Goal: Information Seeking & Learning: Learn about a topic

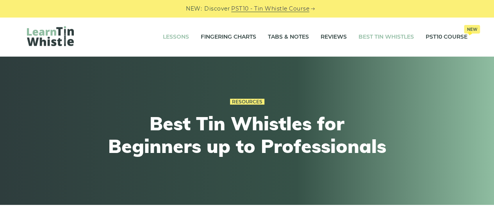
click at [180, 36] on link "Lessons" at bounding box center [176, 37] width 26 height 20
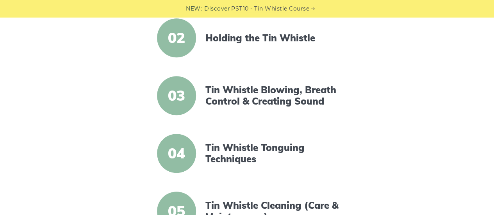
scroll to position [273, 0]
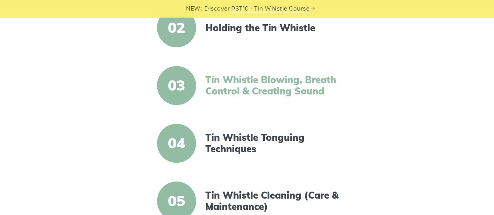
click at [293, 84] on link "Tin Whistle Blowing, Breath Control & Creating Sound" at bounding box center [272, 85] width 134 height 23
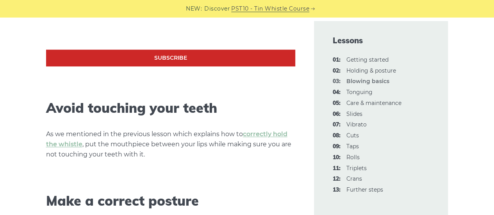
scroll to position [390, 0]
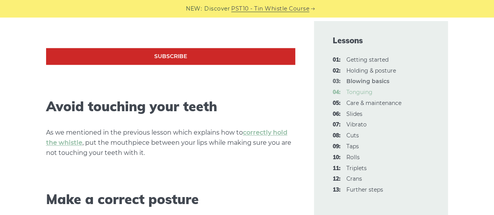
click at [360, 93] on link "04: Tonguing" at bounding box center [359, 92] width 26 height 7
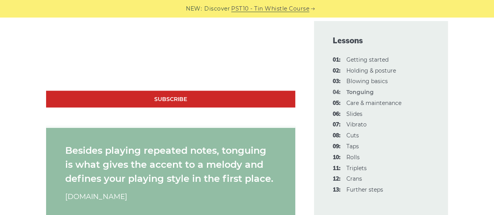
scroll to position [565, 0]
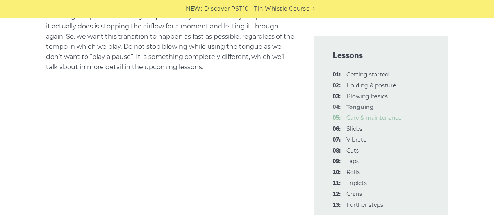
click at [358, 121] on link "05: Care & maintenance" at bounding box center [373, 117] width 55 height 7
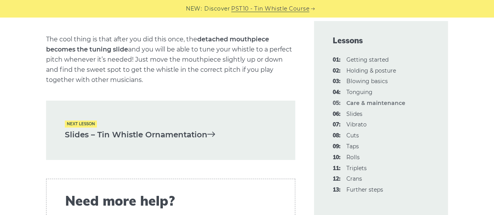
scroll to position [1327, 0]
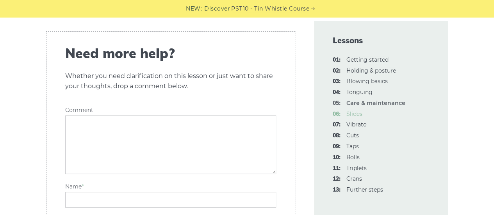
click at [352, 113] on link "06: Slides" at bounding box center [354, 113] width 16 height 7
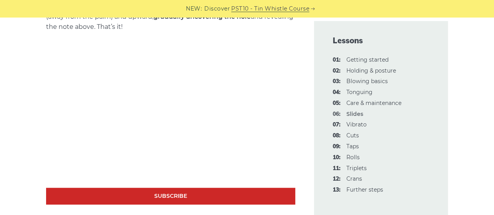
scroll to position [429, 0]
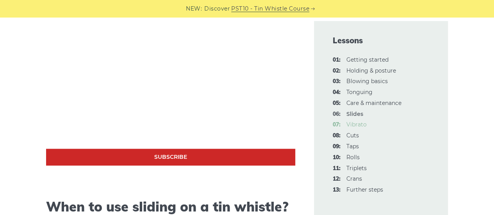
click at [354, 127] on link "07: Vibrato" at bounding box center [356, 124] width 20 height 7
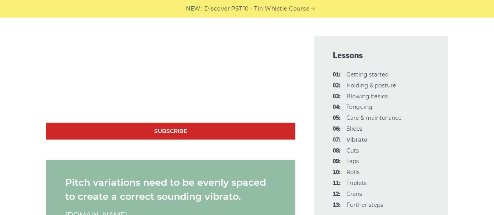
scroll to position [703, 0]
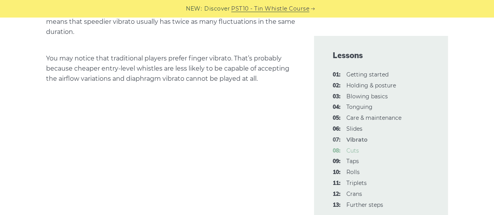
click at [350, 151] on link "08: Cuts" at bounding box center [352, 150] width 12 height 7
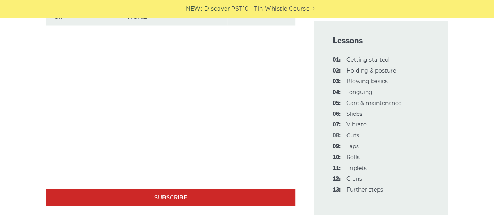
scroll to position [742, 0]
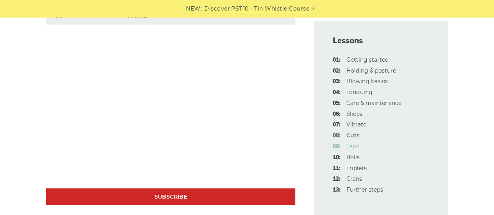
click at [355, 147] on link "09: Taps" at bounding box center [352, 146] width 12 height 7
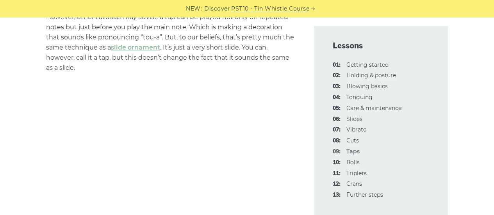
scroll to position [568, 0]
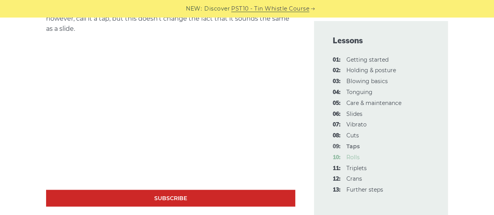
click at [355, 157] on link "10: Rolls" at bounding box center [352, 157] width 13 height 7
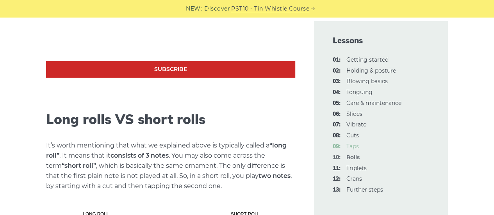
scroll to position [663, 0]
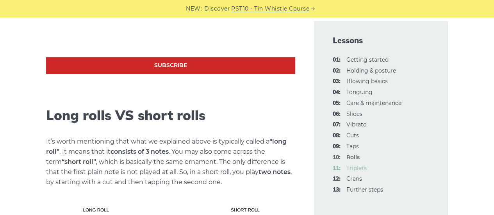
click at [360, 169] on link "11: Triplets" at bounding box center [356, 168] width 20 height 7
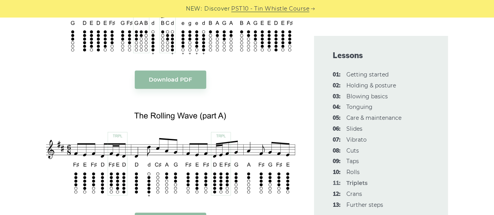
scroll to position [1093, 0]
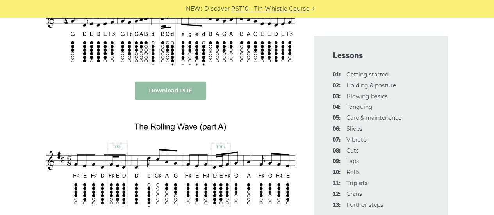
click at [181, 84] on link "Download PDF" at bounding box center [170, 91] width 71 height 18
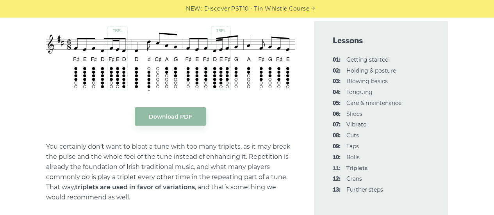
scroll to position [1249, 0]
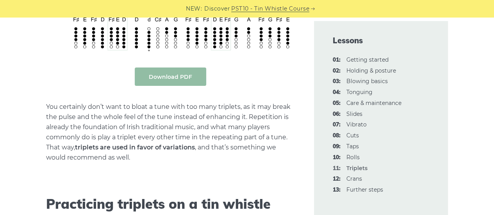
click at [177, 82] on link "Download PDF" at bounding box center [170, 77] width 71 height 18
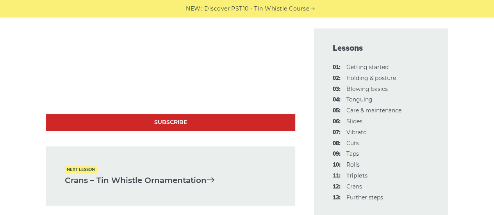
scroll to position [1709, 0]
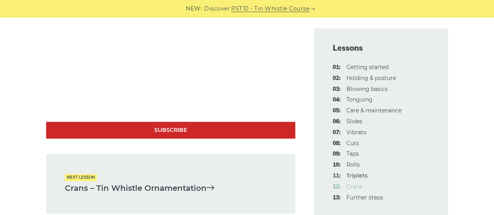
click at [356, 185] on link "12: Crans" at bounding box center [354, 186] width 16 height 7
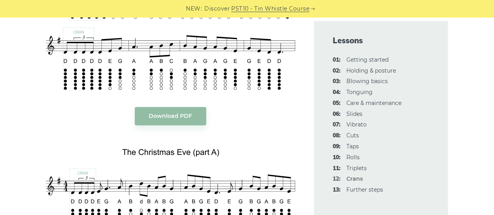
scroll to position [1756, 0]
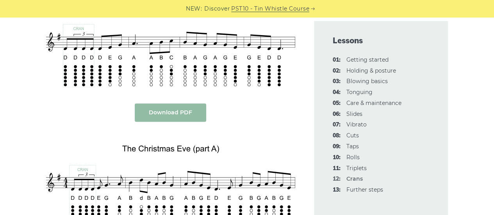
click at [169, 103] on link "Download PDF" at bounding box center [170, 112] width 71 height 18
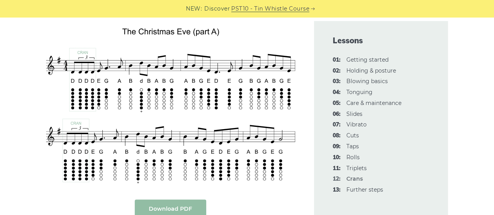
click at [178, 199] on link "Download PDF" at bounding box center [170, 208] width 71 height 18
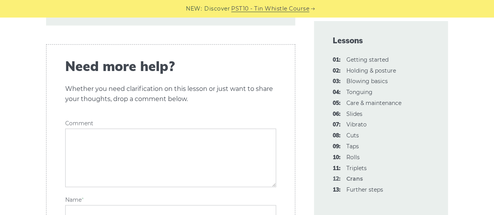
scroll to position [2225, 0]
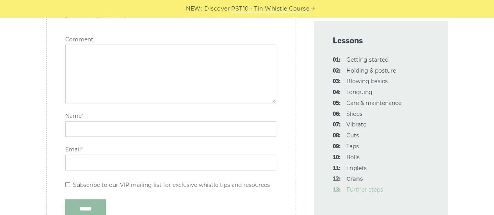
click at [354, 187] on link "13: Further steps" at bounding box center [364, 189] width 37 height 7
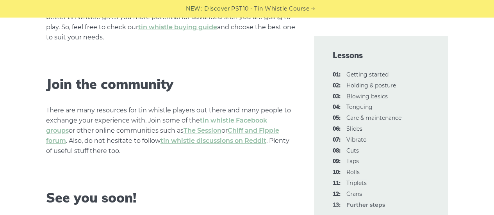
scroll to position [1171, 0]
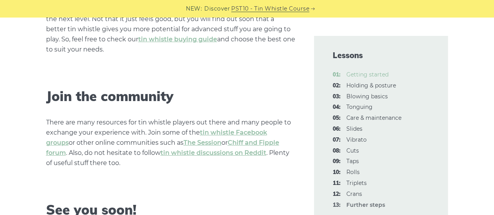
click at [356, 78] on link "01: Getting started" at bounding box center [367, 74] width 42 height 7
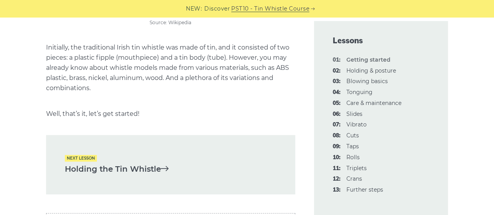
scroll to position [1756, 0]
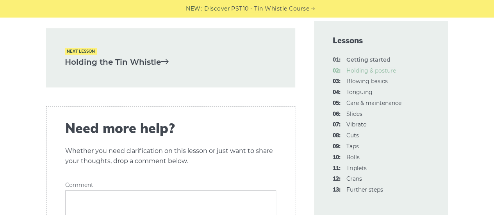
click at [357, 71] on link "02: Holding & posture" at bounding box center [371, 70] width 50 height 7
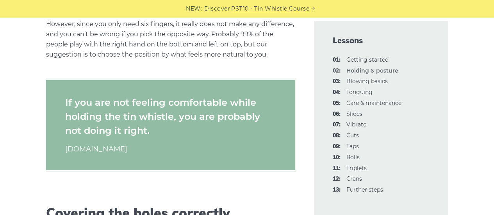
scroll to position [1015, 0]
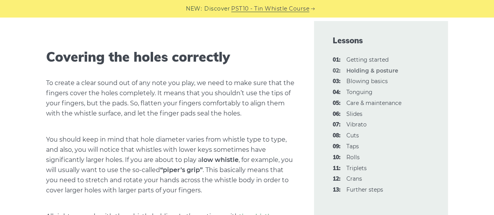
click at [350, 78] on li "03: Blowing basics" at bounding box center [381, 81] width 97 height 9
click at [350, 80] on link "03: Blowing basics" at bounding box center [366, 81] width 41 height 7
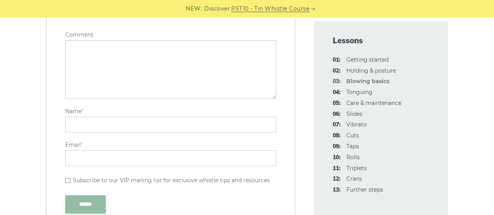
scroll to position [1834, 0]
click at [367, 90] on link "04: Tonguing" at bounding box center [359, 92] width 26 height 7
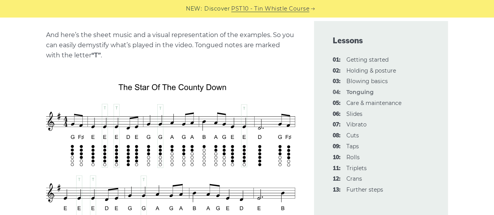
scroll to position [1339, 0]
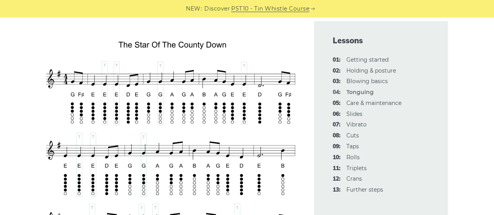
drag, startPoint x: 218, startPoint y: 107, endPoint x: 184, endPoint y: 122, distance: 37.1
click at [184, 122] on img at bounding box center [170, 186] width 249 height 305
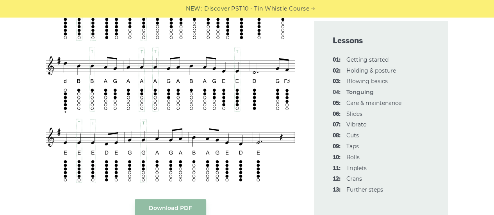
scroll to position [1574, 0]
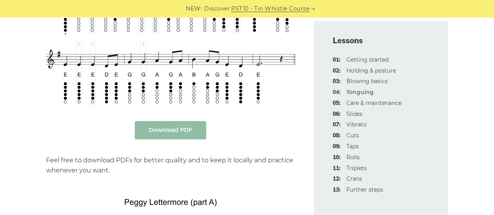
click at [160, 125] on link "Download PDF" at bounding box center [170, 130] width 71 height 18
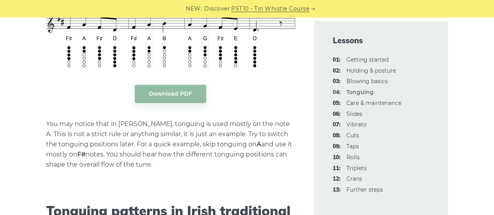
scroll to position [1886, 0]
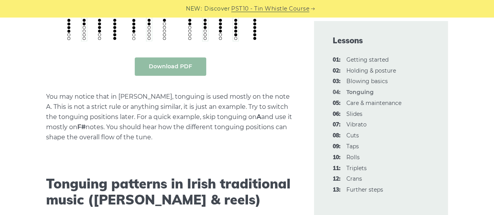
click at [167, 61] on link "Download PDF" at bounding box center [170, 66] width 71 height 18
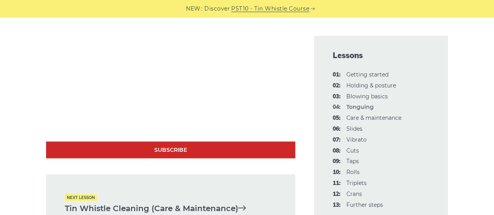
scroll to position [2393, 0]
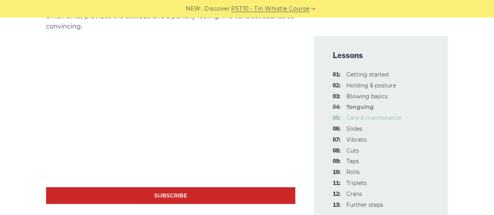
click at [362, 119] on link "05: Care & maintenance" at bounding box center [373, 117] width 55 height 7
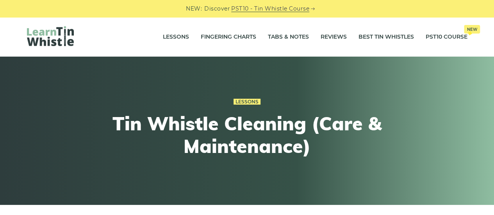
click at [341, 128] on h1 "Tin Whistle Cleaning (Care & Maintenance)" at bounding box center [246, 134] width 287 height 45
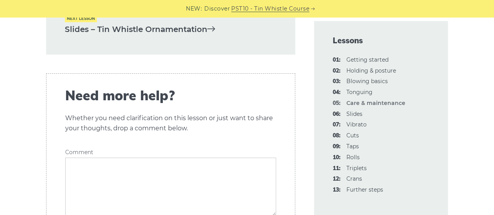
scroll to position [1366, 0]
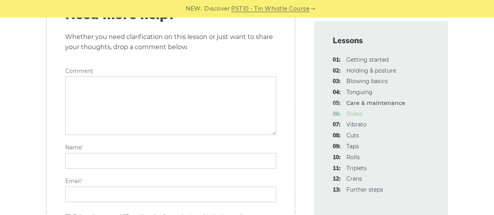
click at [354, 114] on link "06: Slides" at bounding box center [354, 113] width 16 height 7
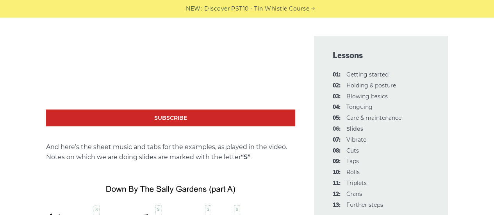
scroll to position [662, 0]
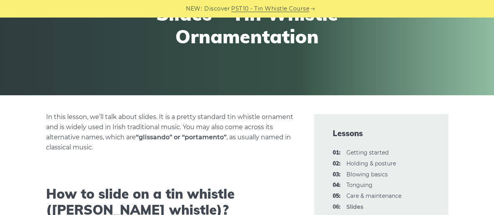
scroll to position [0, 0]
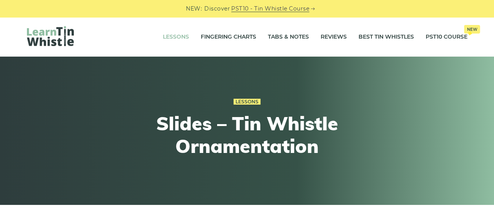
click at [177, 35] on link "Lessons" at bounding box center [176, 37] width 26 height 20
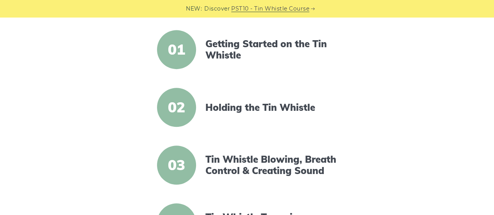
scroll to position [195, 0]
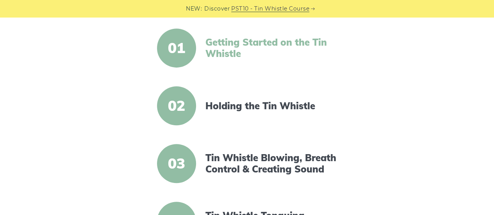
click at [233, 39] on link "Getting Started on the Tin Whistle" at bounding box center [272, 48] width 134 height 23
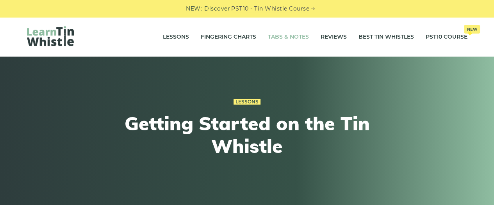
click at [279, 37] on link "Tabs & Notes" at bounding box center [288, 37] width 41 height 20
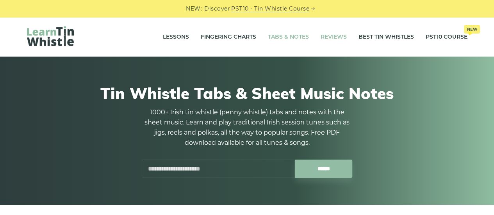
click at [324, 37] on link "Reviews" at bounding box center [333, 37] width 26 height 20
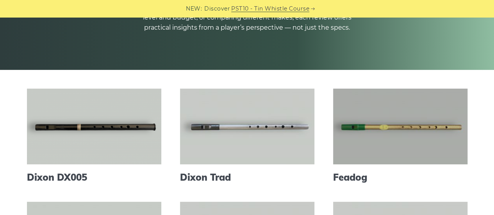
scroll to position [195, 0]
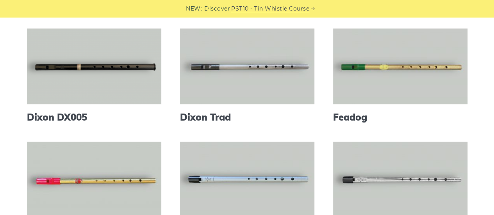
click at [378, 105] on article "Feadog" at bounding box center [400, 75] width 134 height 94
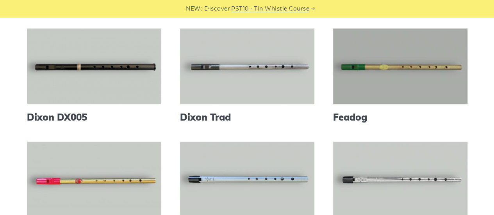
click at [378, 91] on link at bounding box center [400, 66] width 134 height 76
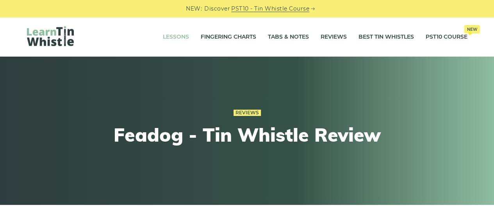
click at [173, 35] on link "Lessons" at bounding box center [176, 37] width 26 height 20
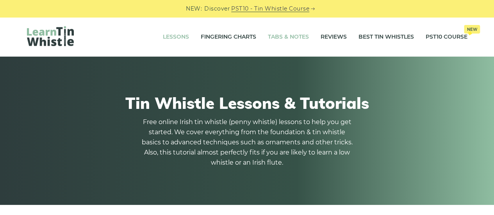
click at [284, 37] on link "Tabs & Notes" at bounding box center [288, 37] width 41 height 20
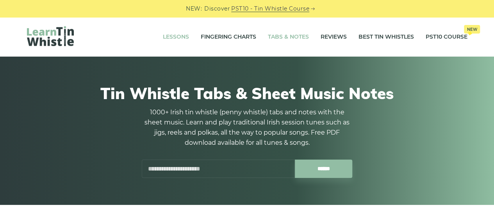
click at [179, 35] on link "Lessons" at bounding box center [176, 37] width 26 height 20
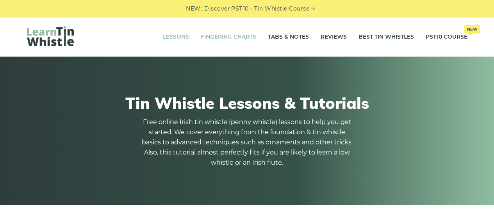
click at [228, 32] on link "Fingering Charts" at bounding box center [228, 37] width 55 height 20
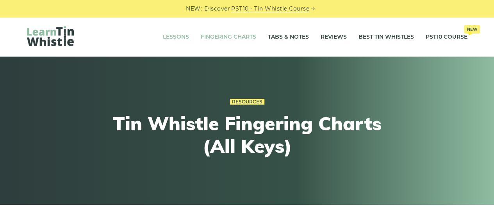
click at [173, 34] on link "Lessons" at bounding box center [176, 37] width 26 height 20
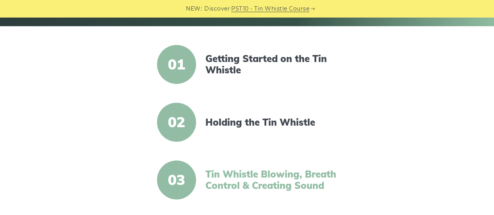
scroll to position [195, 0]
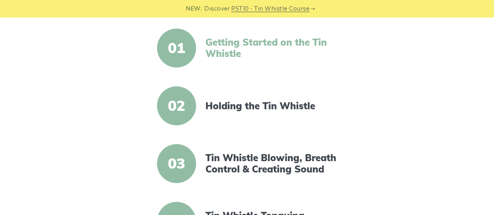
click at [236, 56] on link "Getting Started on the Tin Whistle" at bounding box center [272, 48] width 134 height 23
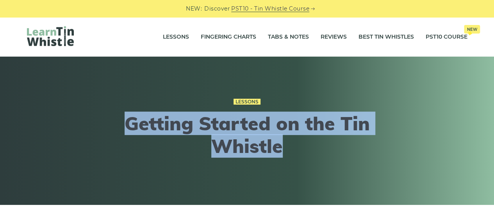
drag, startPoint x: 293, startPoint y: 150, endPoint x: 128, endPoint y: 129, distance: 166.4
click at [128, 129] on h1 "Getting Started on the Tin Whistle" at bounding box center [246, 134] width 287 height 45
copy h1 "Getting Started on the Tin Whistle"
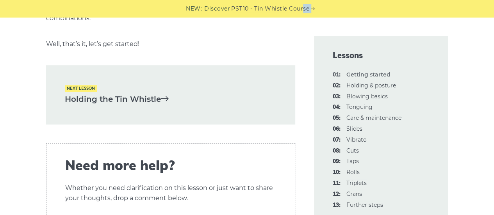
scroll to position [1708, 0]
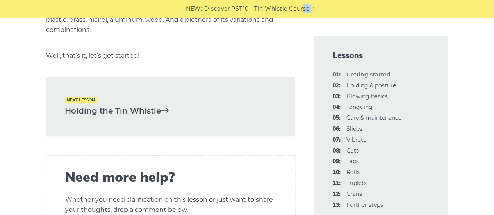
drag, startPoint x: 48, startPoint y: 71, endPoint x: 197, endPoint y: 97, distance: 151.8
copy div "Welcome to free online lessons for all who are just getting started with the Ir…"
drag, startPoint x: 493, startPoint y: 125, endPoint x: 497, endPoint y: 113, distance: 12.6
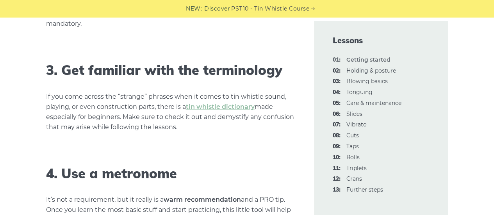
scroll to position [742, 0]
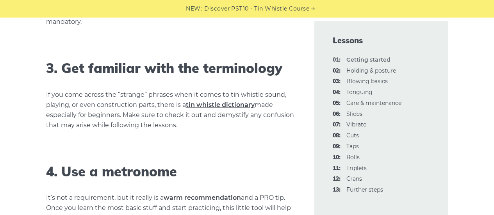
click at [207, 103] on link "tin whistle dictionary" at bounding box center [220, 104] width 69 height 7
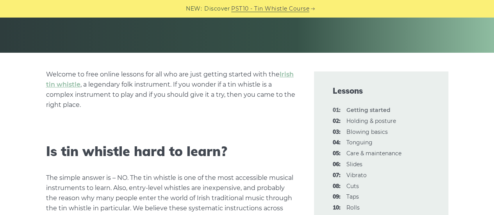
scroll to position [0, 0]
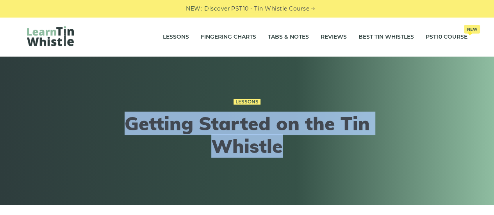
drag, startPoint x: 310, startPoint y: 144, endPoint x: 123, endPoint y: 117, distance: 188.8
click at [123, 117] on h1 "Getting Started on the Tin Whistle" at bounding box center [246, 134] width 287 height 45
copy h1 "Getting Started on the Tin Whistle"
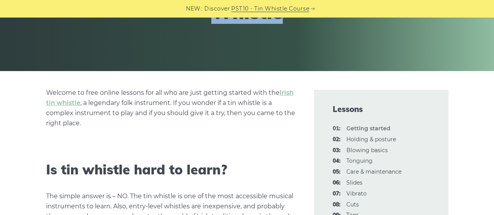
scroll to position [156, 0]
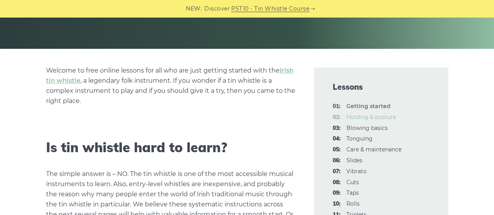
click at [353, 116] on link "02: Holding & posture" at bounding box center [371, 117] width 50 height 7
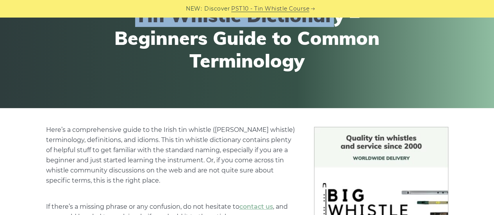
drag, startPoint x: 133, startPoint y: 111, endPoint x: 333, endPoint y: -7, distance: 232.2
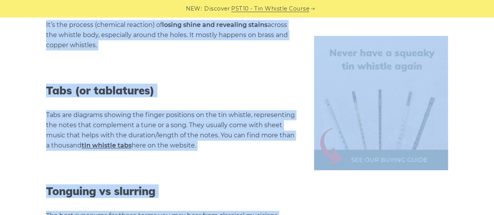
scroll to position [3489, 0]
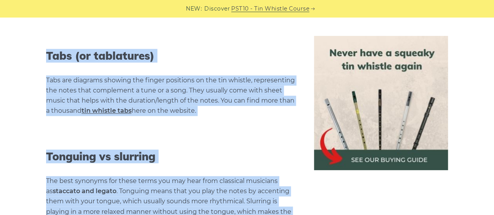
drag, startPoint x: 46, startPoint y: 141, endPoint x: 218, endPoint y: 170, distance: 174.7
copy div "Here’s a comprehensive guide to the Irish tin whistle (penny whistle) terminolo…"
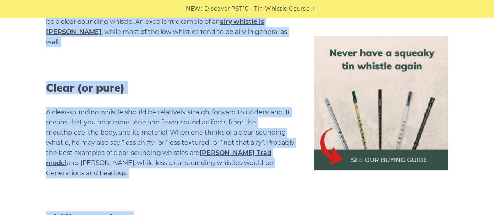
scroll to position [0, 0]
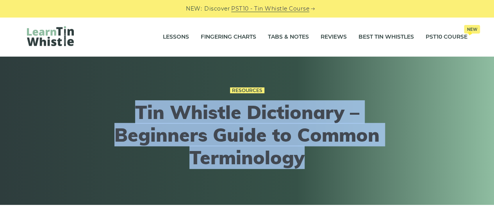
drag, startPoint x: 132, startPoint y: 111, endPoint x: 329, endPoint y: 153, distance: 201.9
click at [329, 153] on h1 "Tin Whistle Dictionary – Beginners Guide to Common Terminology" at bounding box center [246, 135] width 287 height 68
copy h1 "Tin Whistle Dictionary – Beginners Guide to Common Terminology"
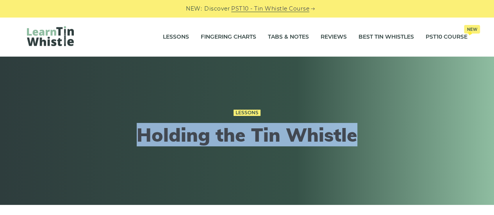
drag, startPoint x: 370, startPoint y: 139, endPoint x: 135, endPoint y: 137, distance: 235.0
click at [135, 137] on h1 "Holding the Tin Whistle" at bounding box center [246, 135] width 287 height 23
copy h1 "Holding the Tin Whistle"
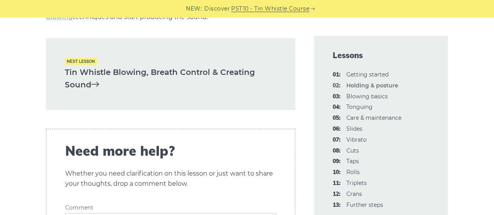
scroll to position [1222, 0]
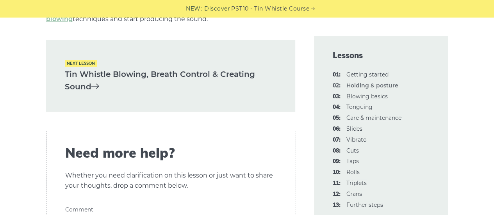
drag, startPoint x: 42, startPoint y: 108, endPoint x: 268, endPoint y: 81, distance: 227.1
click at [268, 81] on div "In this lesson, we’ll talk about how to hold a tin whistle correctly. While it …" at bounding box center [171, 218] width 268 height 2434
copy div "In this lesson, we’ll talk about how to hold a tin whistle correctly. While it …"
click at [366, 97] on link "03: Blowing basics" at bounding box center [366, 96] width 41 height 7
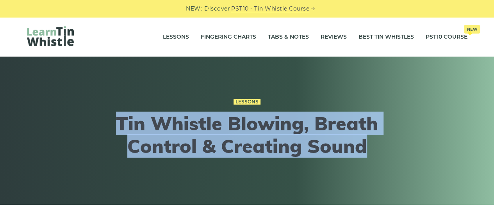
click at [375, 143] on h1 "Tin Whistle Blowing, Breath Control & Creating Sound" at bounding box center [246, 134] width 287 height 45
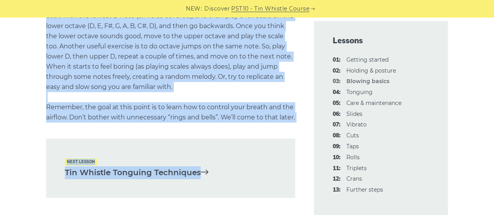
scroll to position [1578, 0]
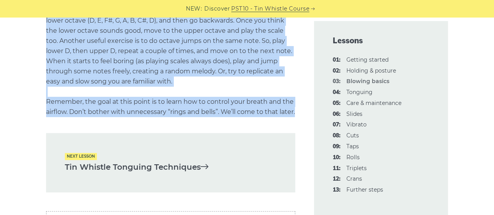
drag, startPoint x: 42, startPoint y: 70, endPoint x: 281, endPoint y: 118, distance: 244.1
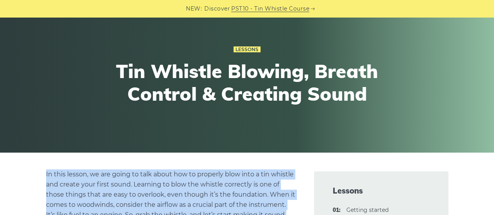
scroll to position [43, 0]
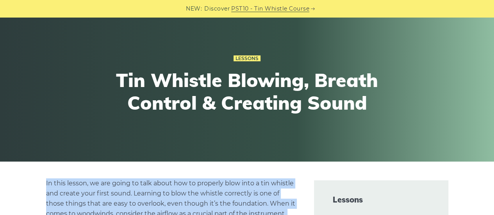
drag, startPoint x: 303, startPoint y: 184, endPoint x: 37, endPoint y: 179, distance: 266.2
copy div "Lo ipsu dolors, am con adipi el sedd eiusm tem in utlabore etdo magn a eni admi…"
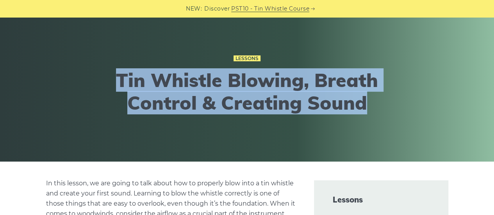
drag, startPoint x: 116, startPoint y: 76, endPoint x: 389, endPoint y: 94, distance: 273.4
click at [389, 94] on h1 "Tin Whistle Blowing, Breath Control & Creating Sound" at bounding box center [246, 91] width 287 height 45
copy h1 "Tin Whistle Blowing, Breath Control & Creating Sound"
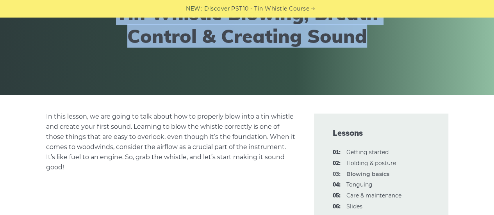
scroll to position [156, 0]
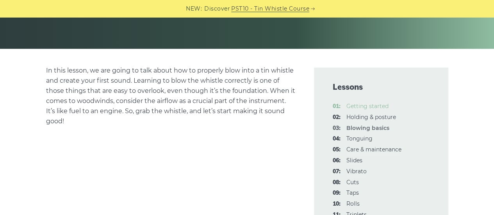
click at [366, 109] on link "01: Getting started" at bounding box center [367, 106] width 42 height 7
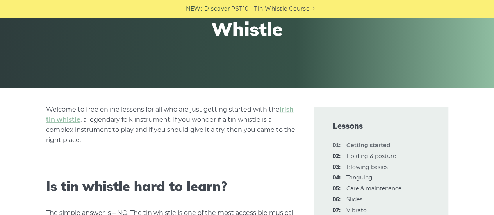
scroll to position [78, 0]
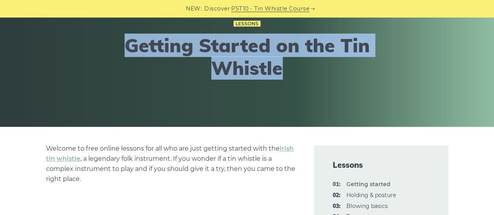
drag, startPoint x: 291, startPoint y: 70, endPoint x: 110, endPoint y: 55, distance: 181.7
click at [110, 55] on h1 "Getting Started on the Tin Whistle" at bounding box center [246, 56] width 287 height 45
copy h1 "Getting Started on the Tin Whistle"
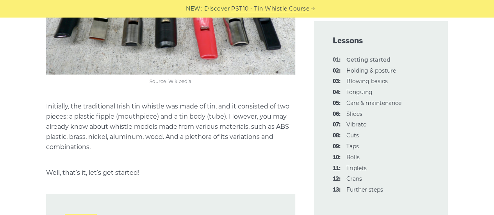
scroll to position [1647, 0]
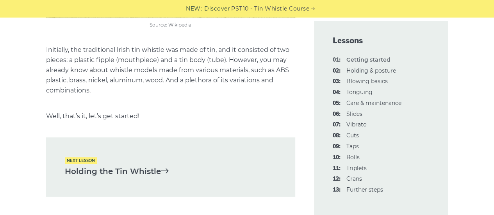
drag, startPoint x: 47, startPoint y: 149, endPoint x: 262, endPoint y: 158, distance: 215.6
copy div "Welcome to free online lessons for all who are just getting started with the Ir…"
click at [355, 71] on link "02: Holding & posture" at bounding box center [371, 70] width 50 height 7
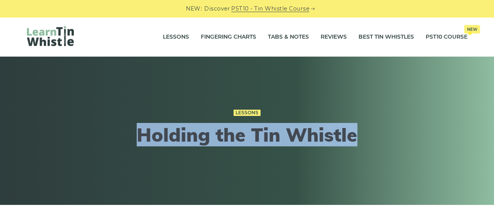
drag, startPoint x: 343, startPoint y: 140, endPoint x: 121, endPoint y: 142, distance: 221.7
click at [121, 142] on h1 "Holding the Tin Whistle" at bounding box center [246, 135] width 287 height 23
copy h1 "Holding the Tin Whistle"
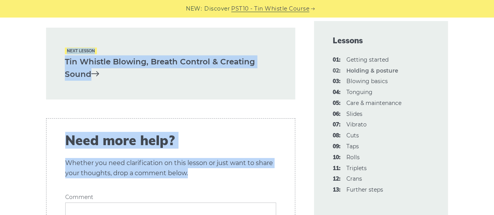
scroll to position [1263, 0]
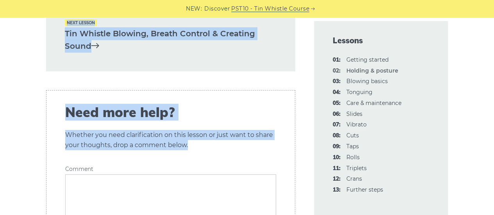
drag, startPoint x: 46, startPoint y: 72, endPoint x: 277, endPoint y: 42, distance: 233.0
copy div "In this lesson, we’ll talk about how to hold a tin whistle correctly. While it …"
click at [357, 81] on link "03: Blowing basics" at bounding box center [366, 81] width 41 height 7
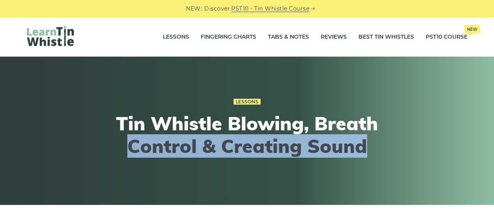
drag, startPoint x: 385, startPoint y: 153, endPoint x: 122, endPoint y: 138, distance: 263.9
click at [122, 138] on h1 "Tin Whistle Blowing, Breath Control & Creating Sound" at bounding box center [246, 134] width 287 height 45
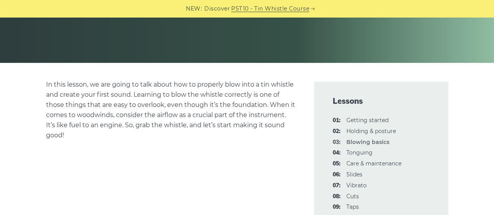
scroll to position [156, 0]
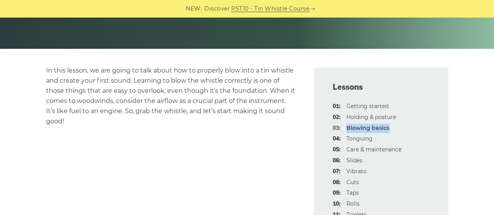
drag, startPoint x: 396, startPoint y: 128, endPoint x: 347, endPoint y: 128, distance: 48.4
click at [347, 128] on li "03: Blowing basics" at bounding box center [381, 128] width 97 height 9
copy strong "Blowing basics"
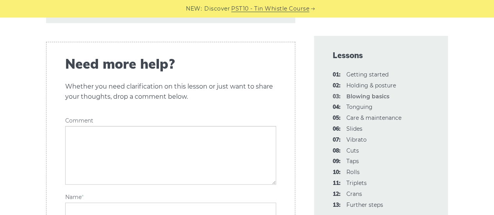
scroll to position [1567, 0]
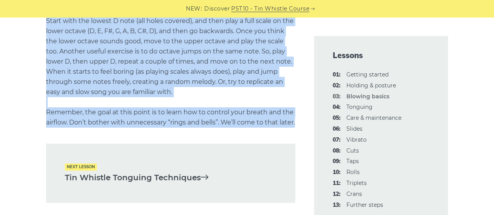
drag, startPoint x: 38, startPoint y: 110, endPoint x: 272, endPoint y: 134, distance: 234.6
click at [272, 128] on p "Start with the lowest D note (all holes covered), and then play a full scale on…" at bounding box center [170, 72] width 249 height 112
click at [210, 128] on p "Start with the lowest D note (all holes covered), and then play a full scale on…" at bounding box center [170, 72] width 249 height 112
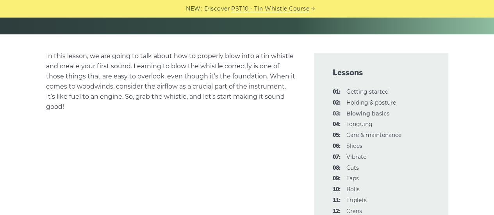
scroll to position [0, 0]
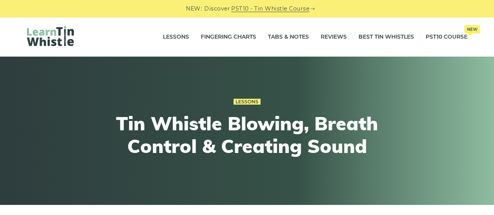
drag, startPoint x: 303, startPoint y: 191, endPoint x: 122, endPoint y: 118, distance: 195.1
copy div "Tin Whistle Blowing, Breath Control & Creating Sound In this lesson, we are goi…"
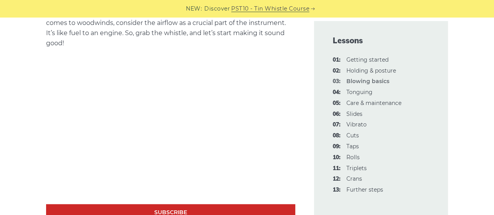
click at [306, 146] on div "Lessons 01: Getting started 02: Holding & posture 03: Blowing basics 04: Tongui…" at bounding box center [380, 118] width 153 height 194
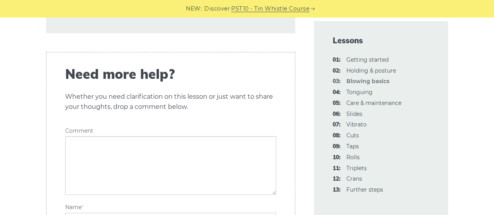
scroll to position [1795, 0]
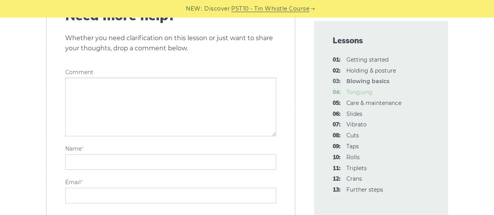
click at [355, 91] on link "04: Tonguing" at bounding box center [359, 92] width 26 height 7
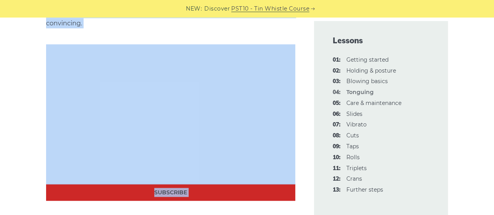
scroll to position [2470, 0]
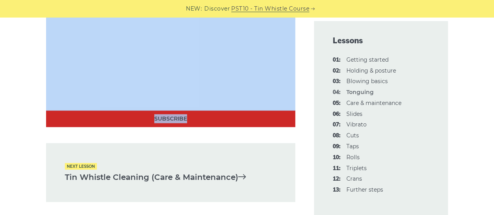
drag, startPoint x: 143, startPoint y: 125, endPoint x: 298, endPoint y: 122, distance: 155.0
copy div "Lor Ipsumdo Sitametc Adipiscing El sedd eiusmo, temp incid utl (etd magna) al e…"
click at [359, 103] on link "05: Care & maintenance" at bounding box center [373, 103] width 55 height 7
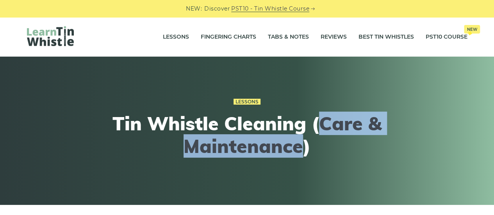
drag, startPoint x: 302, startPoint y: 149, endPoint x: 317, endPoint y: 125, distance: 28.3
click at [317, 125] on h1 "Tin Whistle Cleaning (Care & Maintenance)" at bounding box center [246, 134] width 287 height 45
copy h1 "Care & Maintenance"
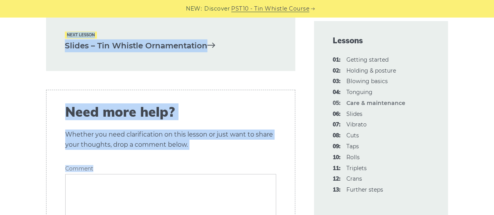
scroll to position [1311, 0]
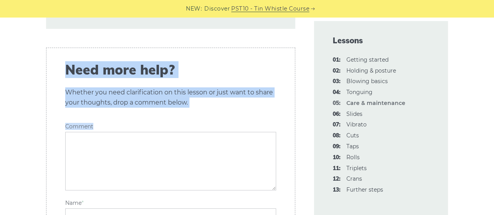
drag, startPoint x: 111, startPoint y: 122, endPoint x: 245, endPoint y: 26, distance: 165.1
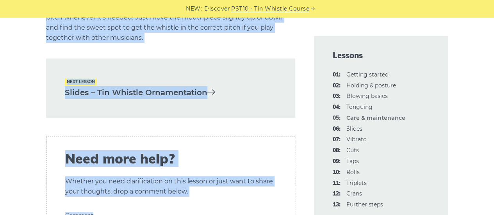
scroll to position [1154, 0]
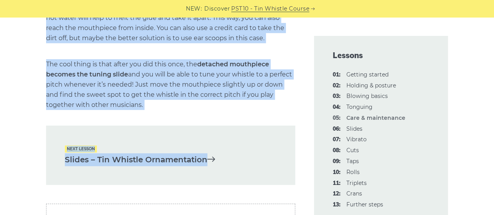
copy div "Tin Whistle Cleaning (Care & Maintenance) You may wonder why we put the lesson …"
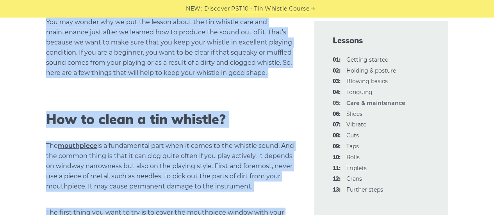
scroll to position [283, 0]
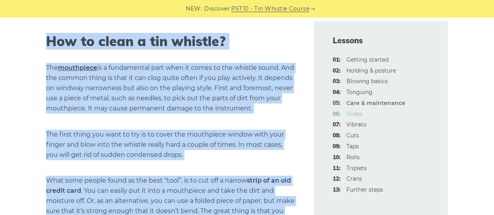
click at [359, 114] on link "06: Slides" at bounding box center [354, 113] width 16 height 7
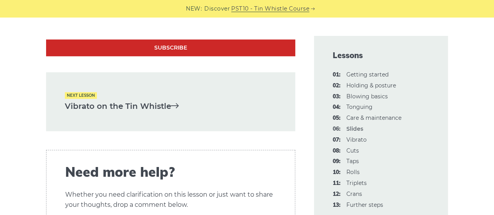
scroll to position [1750, 0]
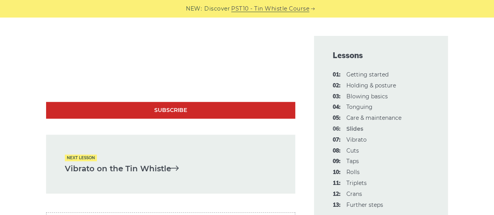
drag, startPoint x: 156, startPoint y: 84, endPoint x: 187, endPoint y: 169, distance: 90.6
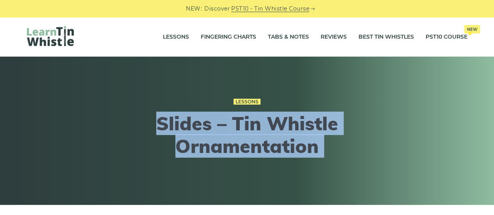
scroll to position [156, 0]
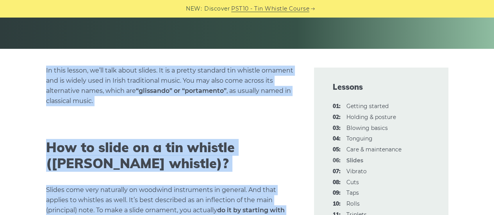
copy div "Slides – Tin Whistle Ornamentation In this lesson, we’ll talk about slides. It …"
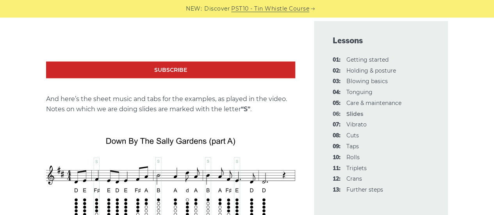
scroll to position [898, 0]
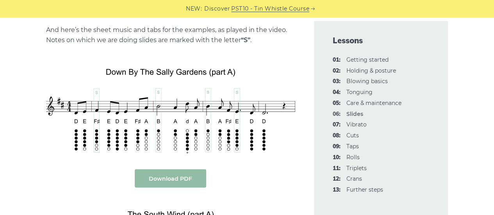
click at [186, 174] on link "Download PDF" at bounding box center [170, 178] width 71 height 18
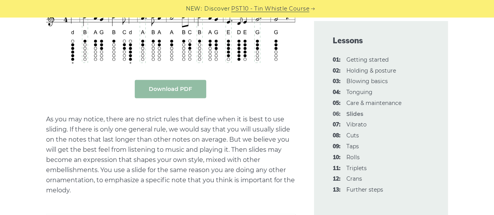
scroll to position [1132, 0]
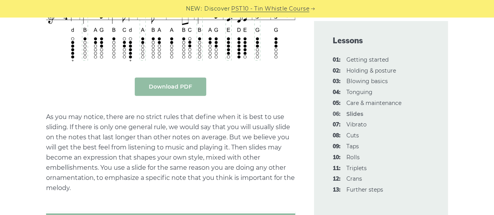
click at [191, 87] on link "Download PDF" at bounding box center [170, 87] width 71 height 18
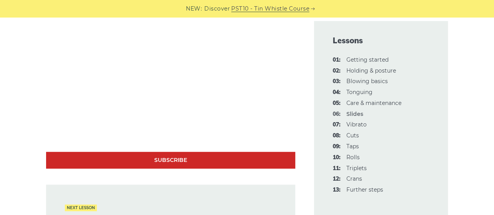
scroll to position [1717, 0]
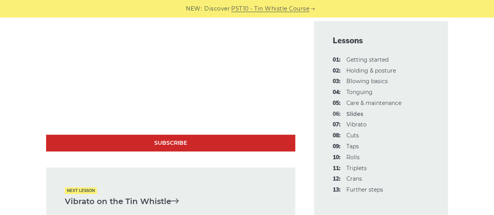
click at [168, 200] on link "Vibrato on the Tin Whistle" at bounding box center [171, 201] width 212 height 13
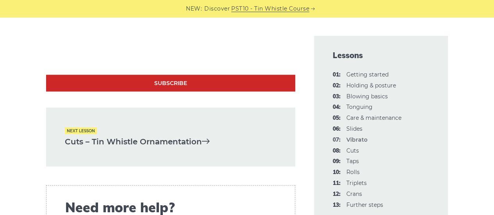
scroll to position [2271, 0]
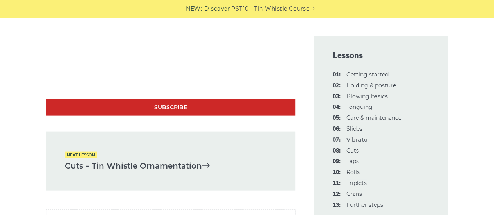
drag, startPoint x: 118, startPoint y: 57, endPoint x: 251, endPoint y: 142, distance: 157.2
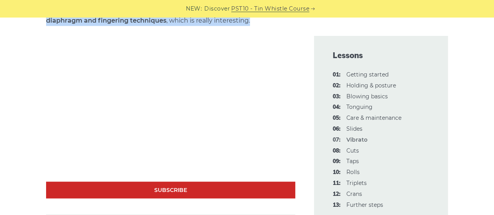
scroll to position [2115, 0]
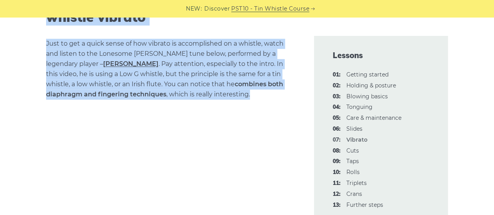
copy div "Loremip do sit Ame Consect Adipi elitsed do e tem incidid ut laboreet dol mag a…"
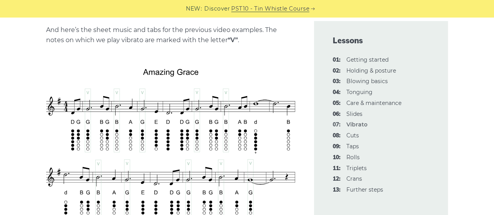
scroll to position [1561, 0]
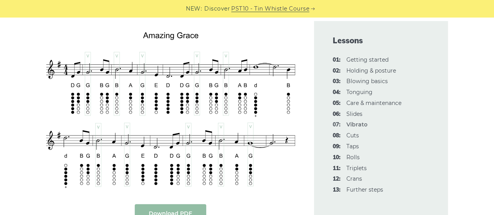
click at [187, 204] on link "Download PDF" at bounding box center [170, 213] width 71 height 18
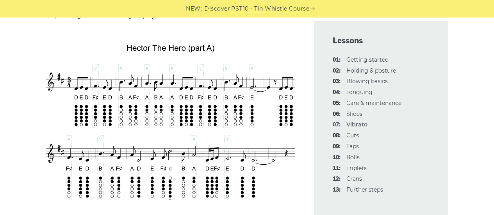
scroll to position [1873, 0]
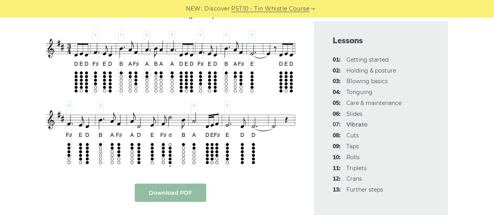
click at [191, 183] on link "Download PDF" at bounding box center [170, 192] width 71 height 18
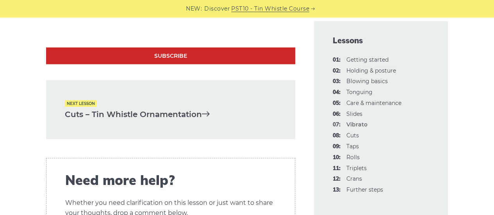
scroll to position [2381, 0]
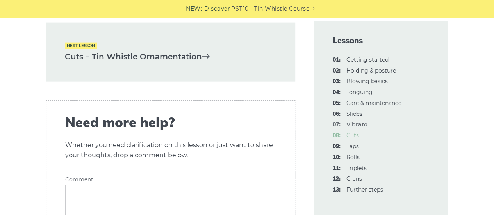
click at [354, 136] on link "08: Cuts" at bounding box center [352, 135] width 12 height 7
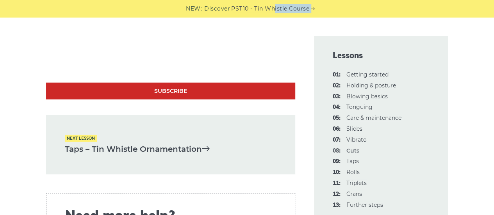
scroll to position [2382, 0]
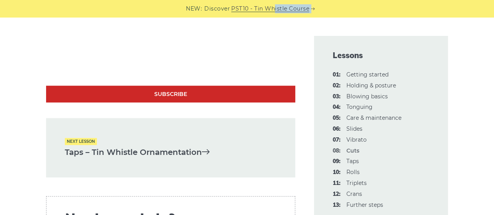
drag, startPoint x: 157, startPoint y: 40, endPoint x: 272, endPoint y: 153, distance: 161.7
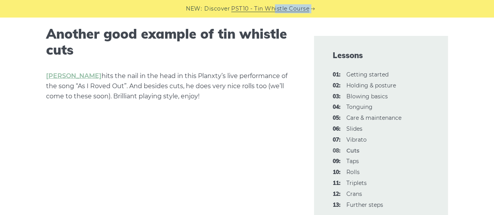
scroll to position [2108, 0]
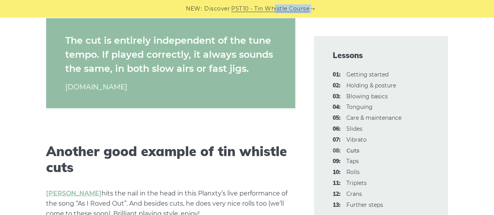
copy div "Cuts – Tin Whistle Ornamentation In this lesson, we will cover one of the widel…"
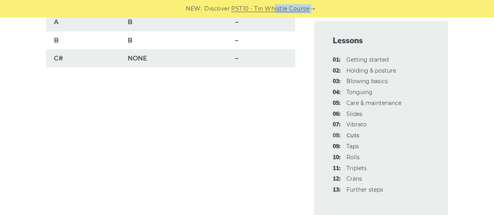
scroll to position [781, 0]
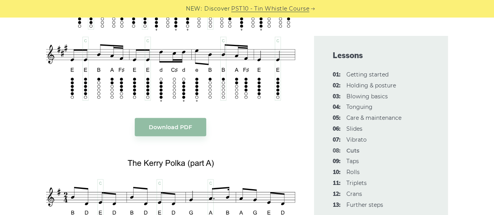
scroll to position [1549, 0]
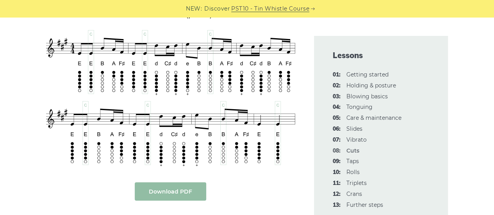
click at [155, 185] on link "Download PDF" at bounding box center [170, 191] width 71 height 18
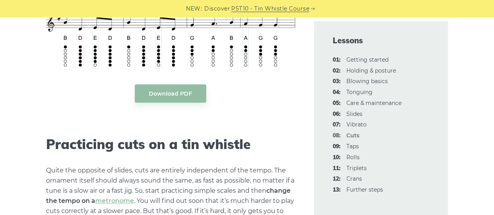
scroll to position [1861, 0]
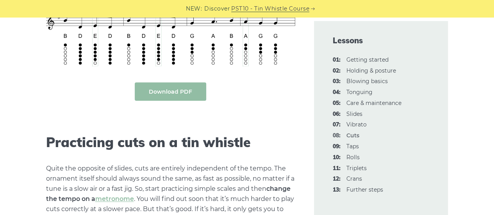
click at [191, 98] on link "Download PDF" at bounding box center [170, 91] width 71 height 18
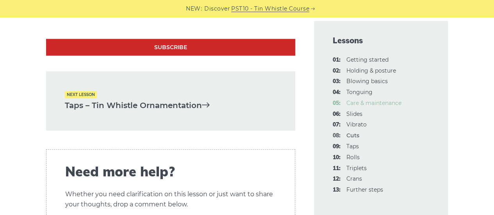
scroll to position [2440, 0]
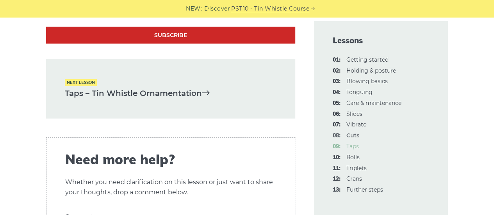
click at [356, 149] on link "09: Taps" at bounding box center [352, 146] width 12 height 7
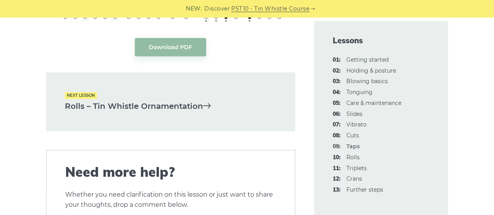
scroll to position [2147, 0]
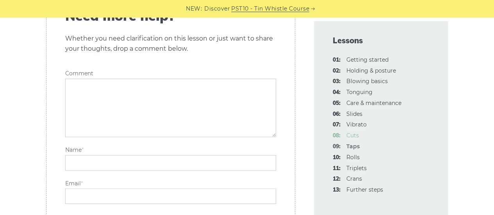
click at [355, 137] on link "08: Cuts" at bounding box center [352, 135] width 12 height 7
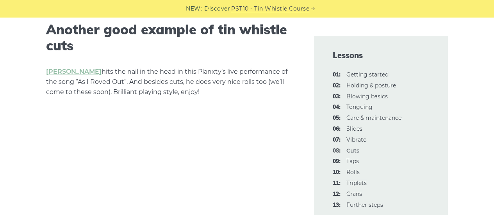
scroll to position [2225, 0]
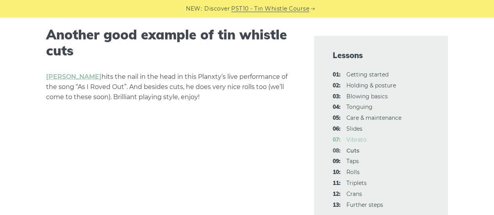
click at [356, 142] on link "07: Vibrato" at bounding box center [356, 139] width 20 height 7
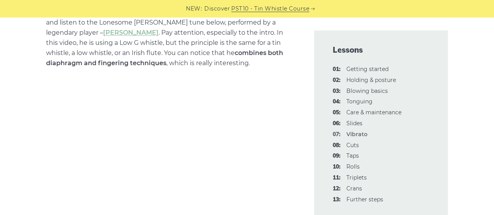
scroll to position [2186, 0]
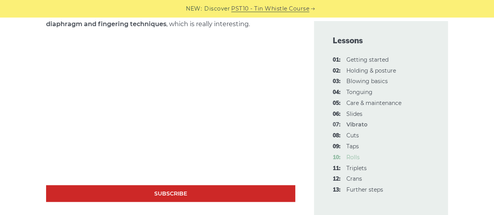
click at [352, 160] on link "10: Rolls" at bounding box center [352, 157] width 13 height 7
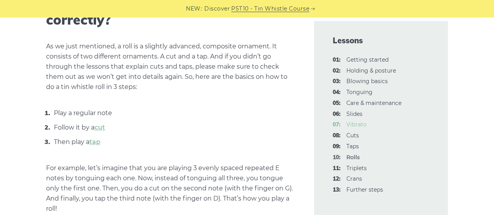
scroll to position [312, 0]
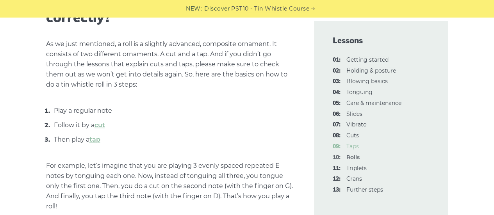
click at [356, 147] on link "09: Taps" at bounding box center [352, 146] width 12 height 7
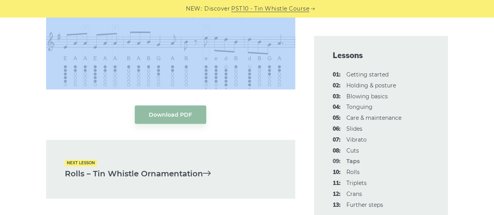
scroll to position [1889, 0]
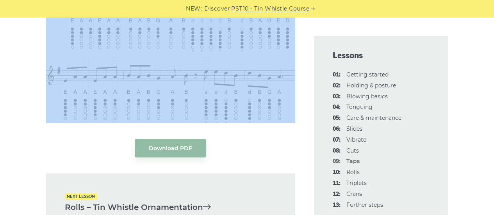
drag, startPoint x: 41, startPoint y: 110, endPoint x: 224, endPoint y: 209, distance: 207.8
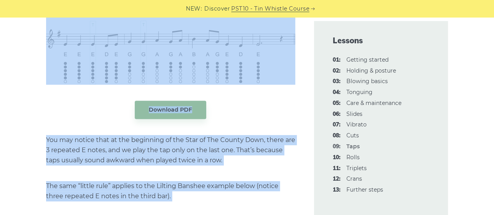
scroll to position [1694, 0]
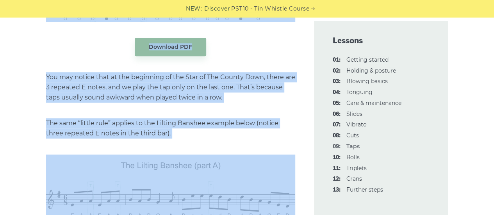
copy div "In this lesson, we will learn the tap, a very simple tin whistle (penny whistle…"
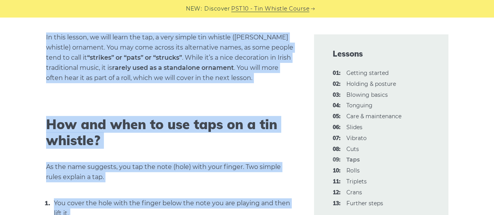
scroll to position [0, 0]
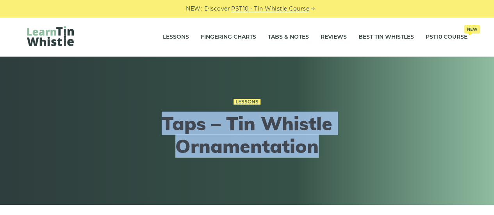
drag, startPoint x: 162, startPoint y: 129, endPoint x: 326, endPoint y: 150, distance: 165.6
click at [326, 150] on h1 "Taps – Tin Whistle Ornamentation" at bounding box center [246, 134] width 287 height 45
copy h1 "Taps – Tin Whistle Ornamentation"
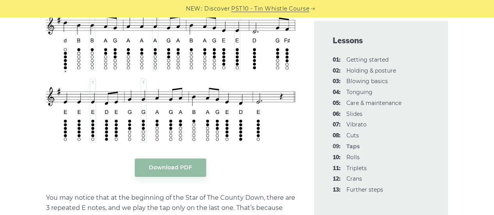
scroll to position [1639, 0]
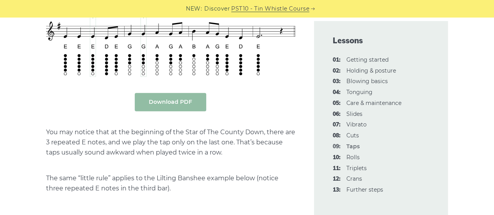
click at [189, 103] on link "Download PDF" at bounding box center [170, 102] width 71 height 18
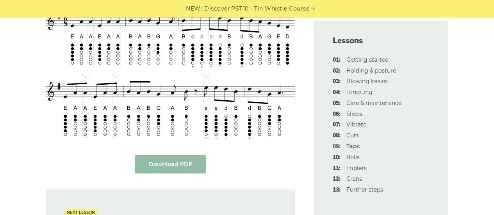
scroll to position [1912, 0]
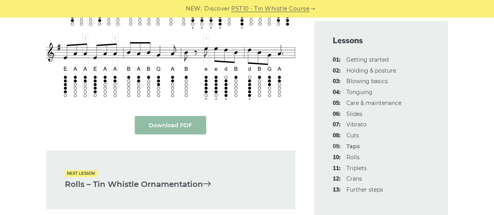
click at [185, 123] on link "Download PDF" at bounding box center [170, 125] width 71 height 18
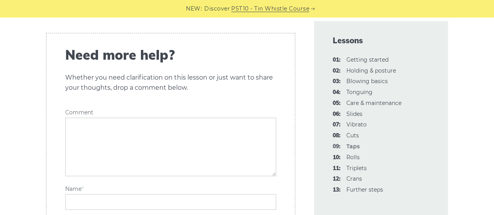
scroll to position [2264, 0]
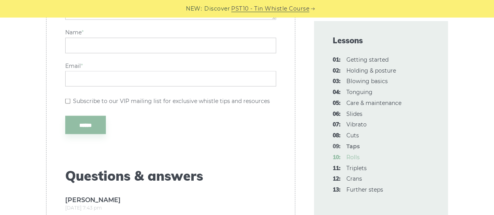
click at [349, 156] on link "10: Rolls" at bounding box center [352, 157] width 13 height 7
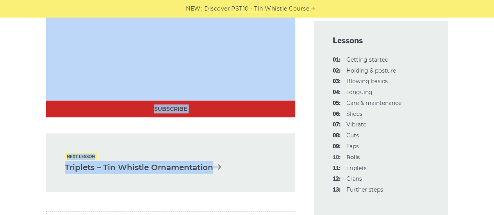
scroll to position [2375, 0]
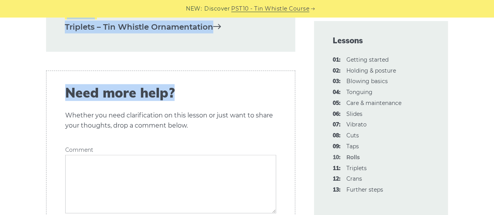
drag, startPoint x: 45, startPoint y: 108, endPoint x: 256, endPoint y: 45, distance: 219.7
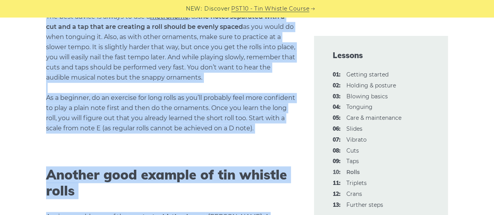
scroll to position [1946, 0]
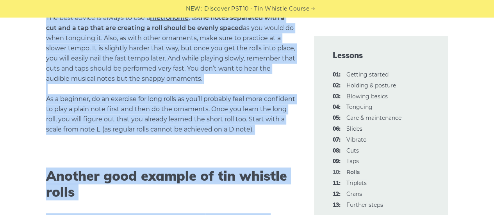
copy div "In this lesson, we’ll learn how to do one of the most characteristic tin whistl…"
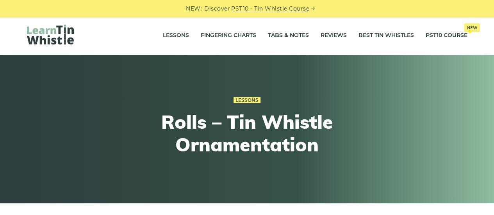
scroll to position [0, 0]
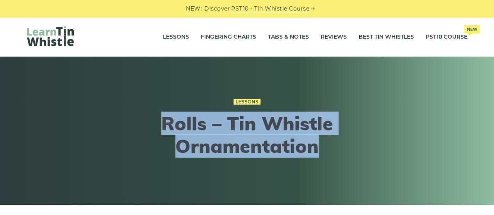
drag, startPoint x: 333, startPoint y: 161, endPoint x: 165, endPoint y: 132, distance: 170.4
click at [165, 132] on div "Lessons Rolls – Tin Whistle Ornamentation" at bounding box center [246, 131] width 287 height 107
copy h1 "Rolls – Tin Whistle Ornamentation"
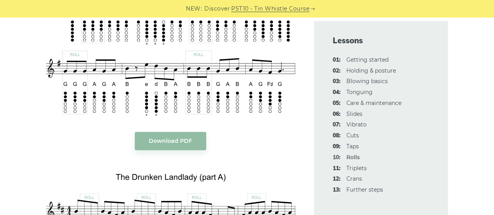
scroll to position [1444, 0]
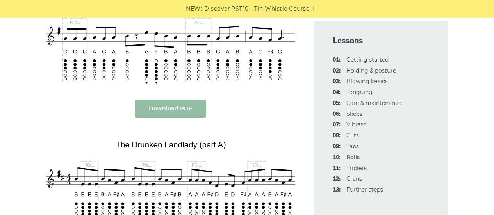
click at [167, 106] on link "Download PDF" at bounding box center [170, 109] width 71 height 18
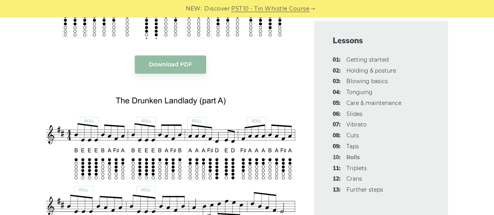
scroll to position [1600, 0]
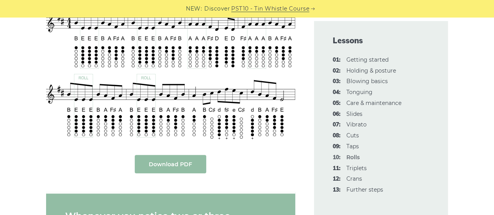
click at [181, 161] on link "Download PDF" at bounding box center [170, 164] width 71 height 18
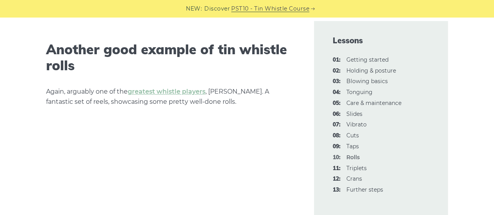
scroll to position [2186, 0]
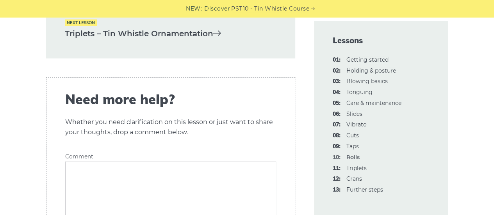
scroll to position [2381, 0]
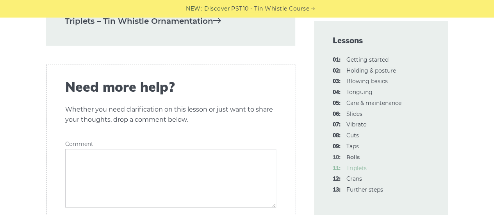
click at [353, 167] on link "11: Triplets" at bounding box center [356, 168] width 20 height 7
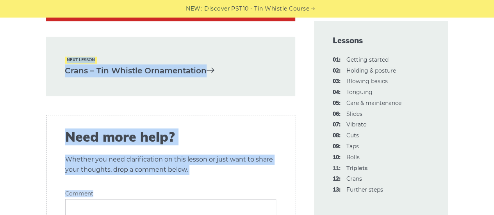
scroll to position [1843, 0]
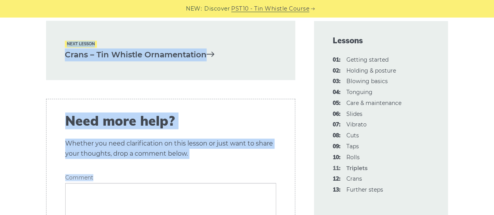
drag, startPoint x: 37, startPoint y: 70, endPoint x: 276, endPoint y: 80, distance: 239.1
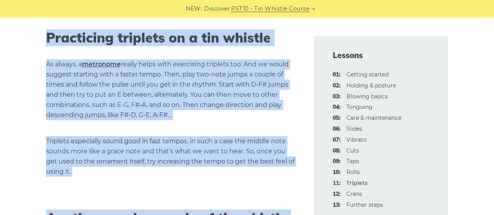
scroll to position [1414, 0]
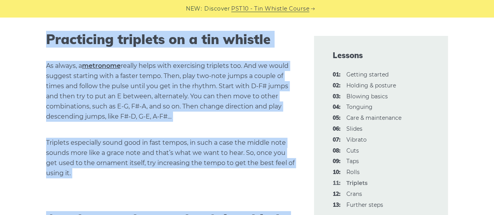
copy div "This lesson is about triplets, an ornament that slightly differs in its type fr…"
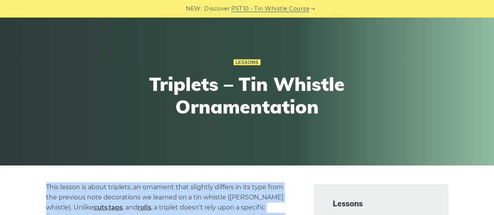
scroll to position [78, 0]
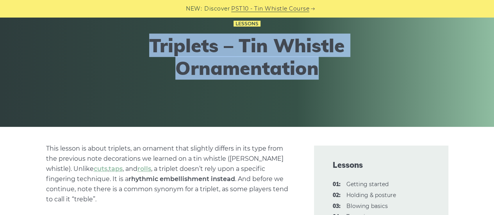
drag, startPoint x: 320, startPoint y: 70, endPoint x: 145, endPoint y: 45, distance: 176.6
click at [145, 45] on h1 "Triplets – Tin Whistle Ornamentation" at bounding box center [246, 56] width 287 height 45
copy h1 "Triplets – Tin Whistle Ornamentation"
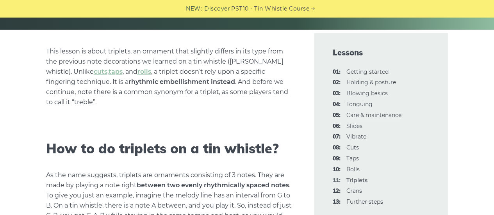
scroll to position [195, 0]
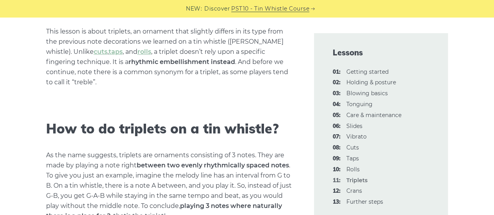
click at [275, 124] on h2 "How to do triplets on a tin whistle?" at bounding box center [170, 129] width 249 height 16
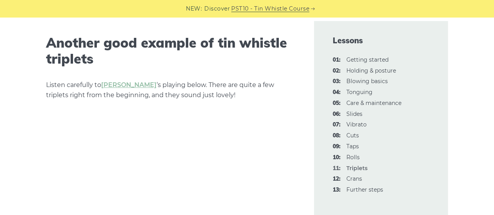
scroll to position [1678, 0]
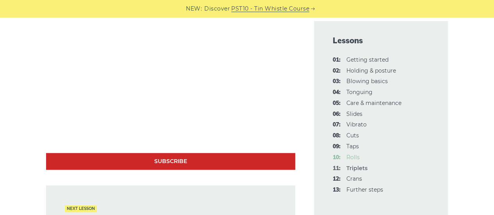
click at [352, 157] on link "10: Rolls" at bounding box center [352, 157] width 13 height 7
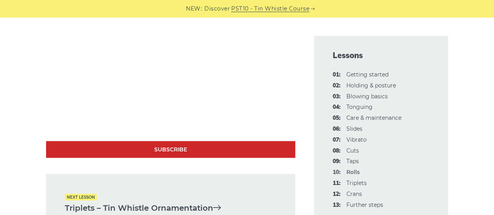
scroll to position [2147, 0]
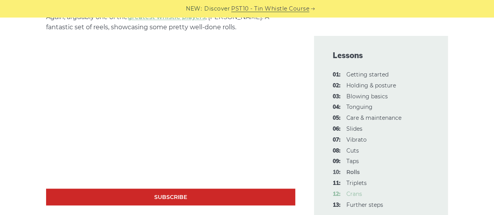
click at [356, 194] on link "12: Crans" at bounding box center [354, 193] width 16 height 7
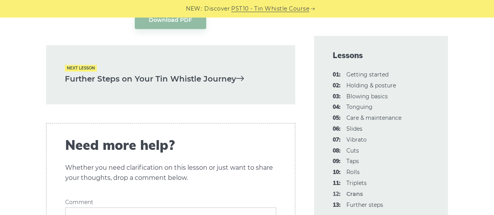
scroll to position [1996, 0]
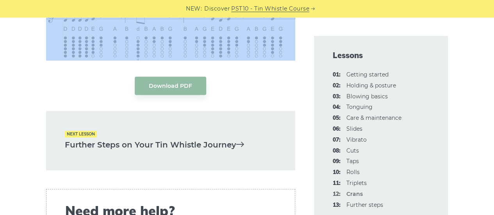
drag, startPoint x: 45, startPoint y: 69, endPoint x: 292, endPoint y: 132, distance: 254.5
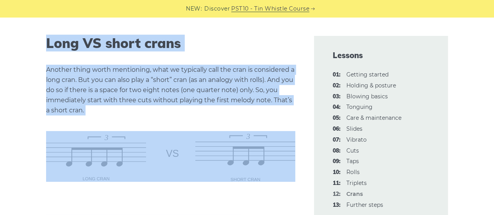
scroll to position [1021, 0]
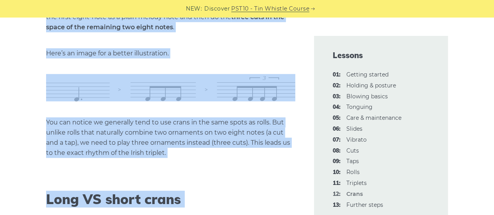
copy div "Cran (or crann) is another attractive ornament that many tin whistle players co…"
click at [244, 193] on h2 "Long VS short crans" at bounding box center [170, 200] width 249 height 16
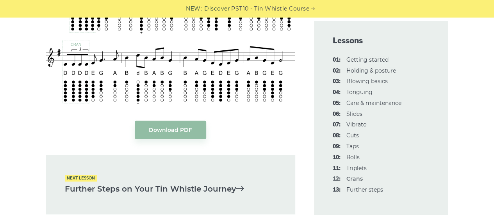
scroll to position [1957, 0]
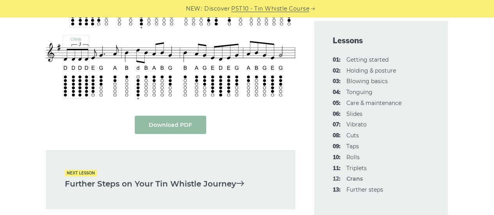
click at [189, 116] on link "Download PDF" at bounding box center [170, 125] width 71 height 18
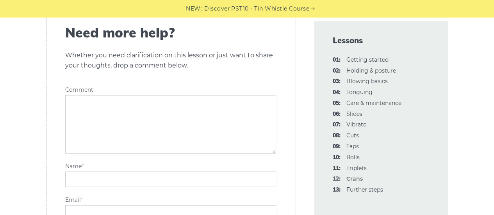
scroll to position [2186, 0]
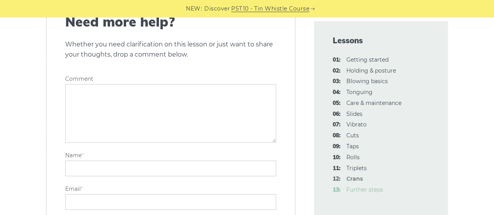
click at [368, 189] on link "13: Further steps" at bounding box center [364, 189] width 37 height 7
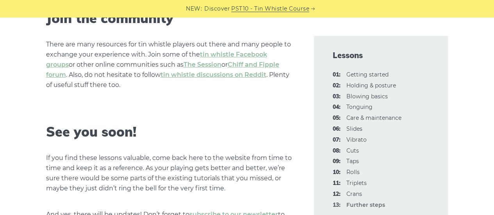
scroll to position [1210, 0]
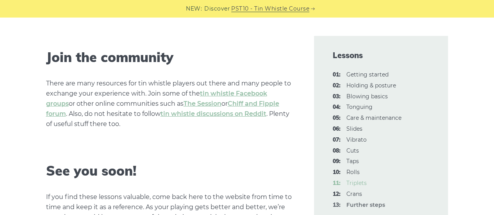
click at [354, 185] on link "11: Triplets" at bounding box center [356, 183] width 20 height 7
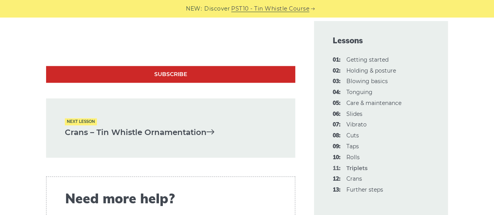
scroll to position [1834, 0]
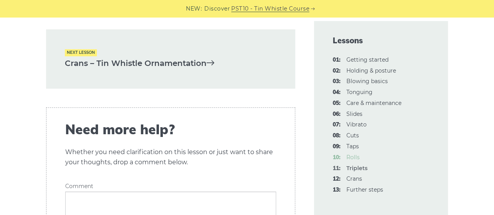
click at [348, 157] on link "10: Rolls" at bounding box center [352, 157] width 13 height 7
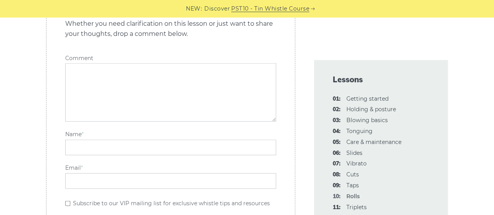
scroll to position [2537, 0]
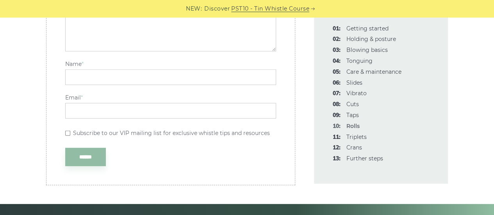
click at [345, 116] on li "09: Taps" at bounding box center [381, 115] width 97 height 9
click at [350, 114] on link "09: Taps" at bounding box center [352, 115] width 12 height 7
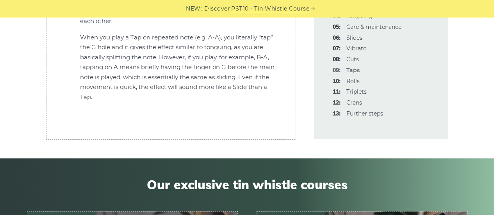
scroll to position [2615, 0]
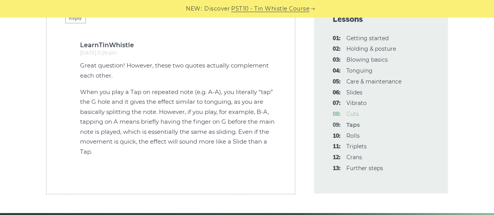
click at [348, 112] on link "08: Cuts" at bounding box center [352, 113] width 12 height 7
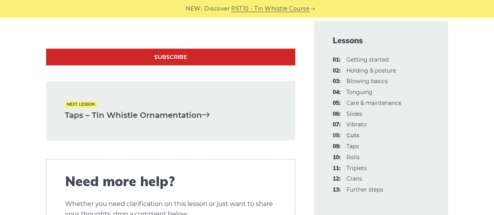
scroll to position [2498, 0]
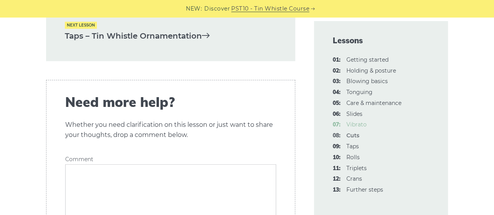
click at [353, 127] on link "07: Vibrato" at bounding box center [356, 124] width 20 height 7
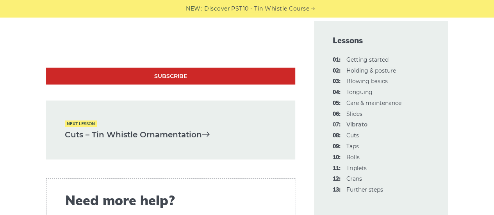
scroll to position [2498, 0]
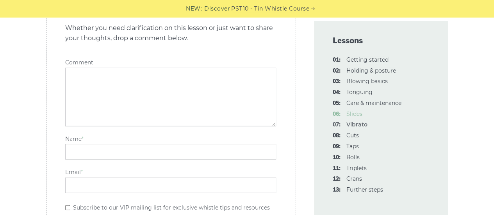
click at [349, 114] on link "06: Slides" at bounding box center [354, 113] width 16 height 7
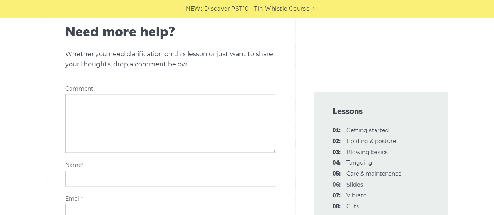
scroll to position [2029, 0]
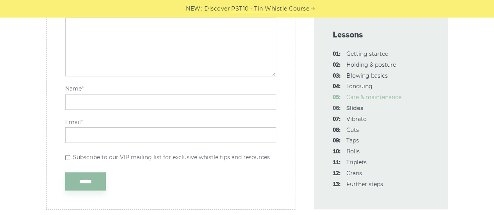
click at [356, 99] on link "05: Care & maintenance" at bounding box center [373, 97] width 55 height 7
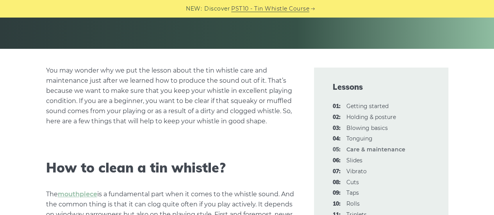
scroll to position [273, 0]
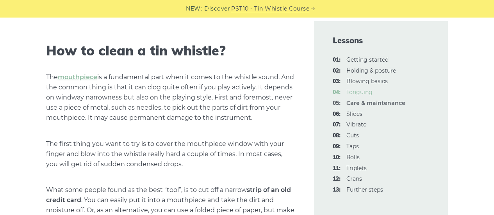
click at [359, 93] on link "04: Tonguing" at bounding box center [359, 92] width 26 height 7
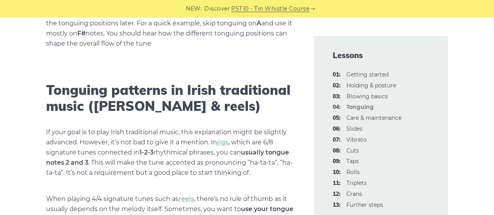
scroll to position [1951, 0]
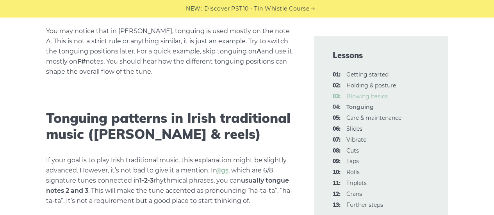
click at [361, 98] on link "03: Blowing basics" at bounding box center [366, 96] width 41 height 7
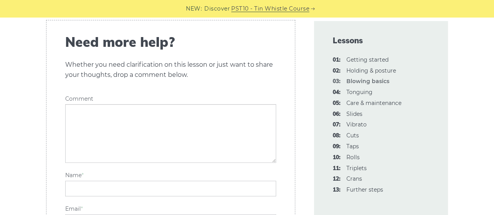
scroll to position [1834, 0]
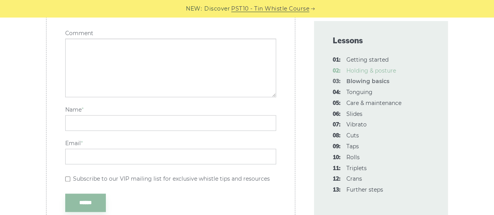
click at [359, 70] on link "02: Holding & posture" at bounding box center [371, 70] width 50 height 7
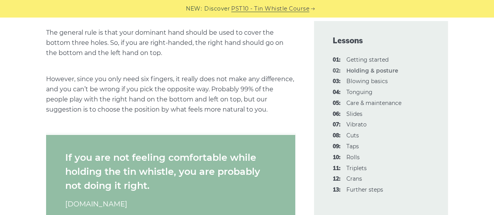
scroll to position [859, 0]
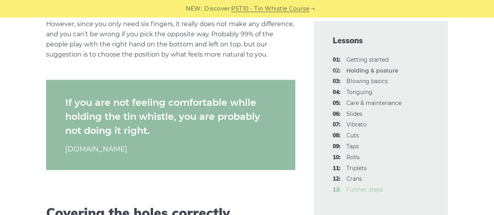
click at [358, 191] on link "13: Further steps" at bounding box center [364, 189] width 37 height 7
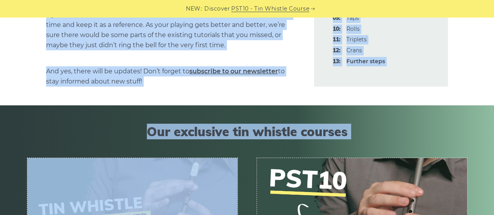
scroll to position [1409, 0]
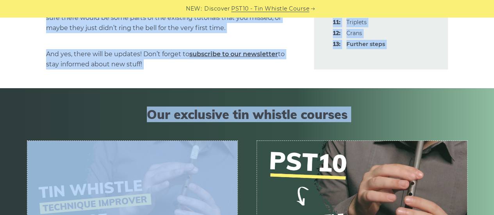
drag, startPoint x: 37, startPoint y: 107, endPoint x: 237, endPoint y: 62, distance: 205.1
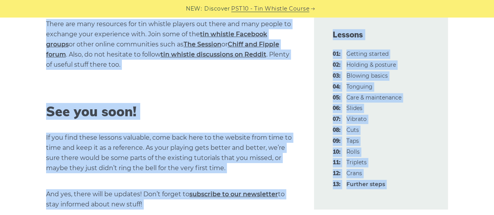
scroll to position [1253, 0]
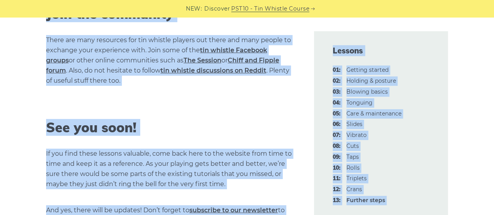
copy div "First of all, thanks for being part of these tin whistle lessons. We hope you f…"
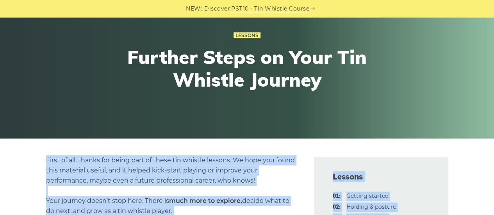
scroll to position [0, 0]
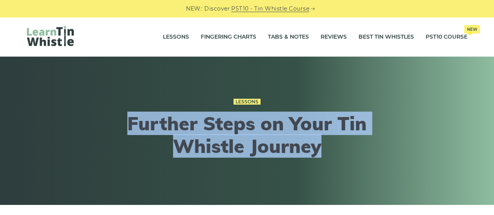
drag, startPoint x: 350, startPoint y: 148, endPoint x: 128, endPoint y: 125, distance: 222.9
click at [128, 125] on h1 "Further Steps on Your Tin Whistle Journey" at bounding box center [246, 134] width 287 height 45
copy h1 "Further Steps on Your Tin Whistle Journey"
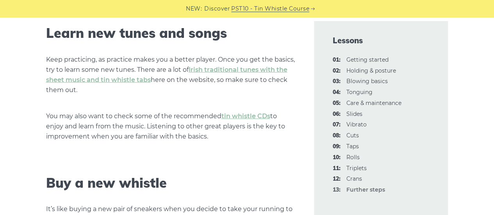
scroll to position [976, 0]
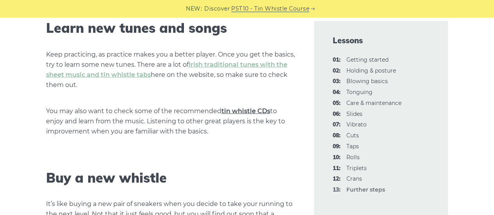
click at [263, 107] on link "tin whistle CDs" at bounding box center [245, 110] width 49 height 7
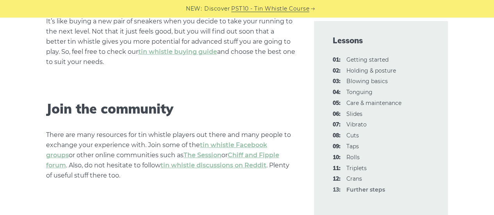
scroll to position [1171, 0]
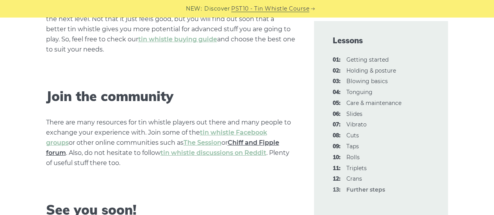
click at [223, 142] on link "Chiff and Fipple forum" at bounding box center [162, 148] width 233 height 18
click at [183, 143] on link "The Session" at bounding box center [202, 142] width 38 height 7
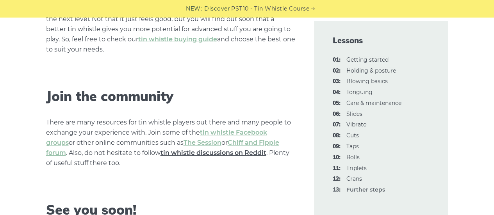
click at [204, 152] on link "tin whistle discussions on Reddit" at bounding box center [213, 152] width 106 height 7
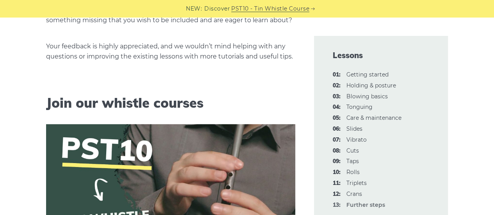
scroll to position [0, 0]
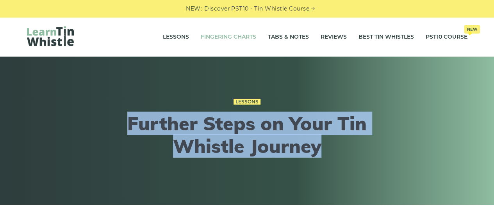
click at [214, 31] on link "Fingering Charts" at bounding box center [228, 37] width 55 height 20
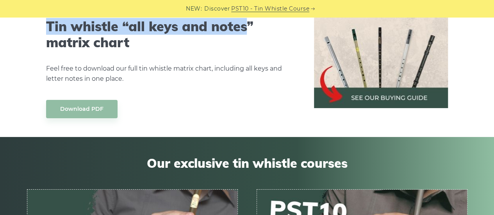
scroll to position [4414, 0]
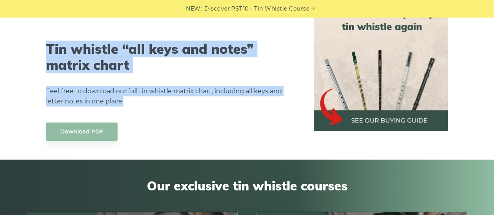
drag, startPoint x: 44, startPoint y: 68, endPoint x: 269, endPoint y: 91, distance: 226.5
copy div "This guide applies to six-hole woodwind instruments such as the Irish tin whist…"
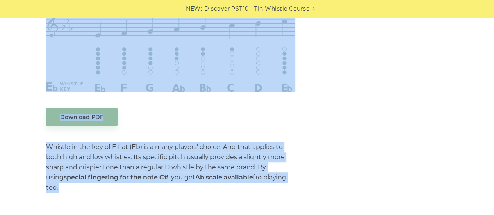
scroll to position [0, 0]
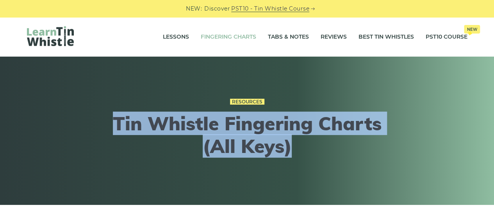
drag, startPoint x: 315, startPoint y: 143, endPoint x: 115, endPoint y: 127, distance: 200.5
click at [115, 127] on h1 "Tin Whistle Fingering Charts (All Keys)" at bounding box center [246, 134] width 287 height 45
copy h1 "Tin Whistle Fingering Charts (All Keys)"
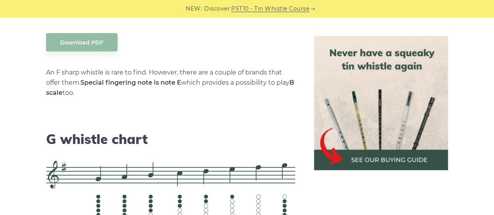
scroll to position [3903, 0]
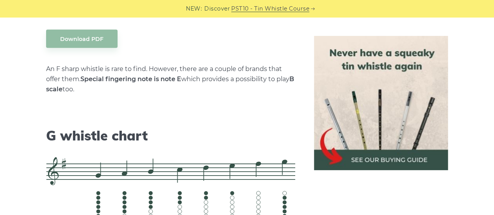
drag, startPoint x: 209, startPoint y: 144, endPoint x: 182, endPoint y: 186, distance: 49.6
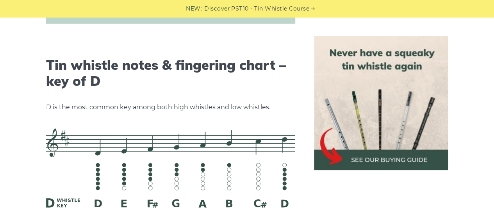
scroll to position [0, 0]
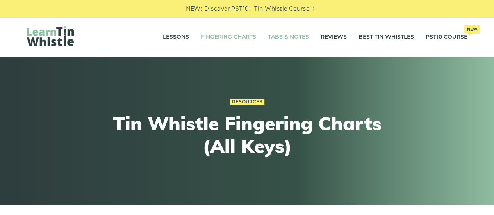
click at [295, 37] on link "Tabs & Notes" at bounding box center [288, 37] width 41 height 20
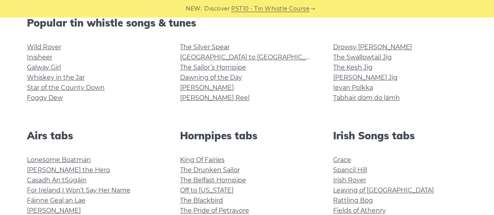
scroll to position [273, 0]
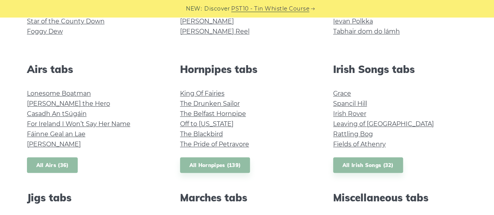
click at [58, 163] on link "All Airs (36)" at bounding box center [52, 165] width 51 height 16
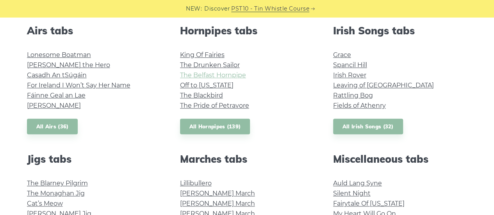
scroll to position [312, 0]
click at [210, 125] on link "All Hornpipes (139)" at bounding box center [215, 126] width 70 height 16
click at [352, 123] on link "All Irish Songs (32)" at bounding box center [368, 126] width 70 height 16
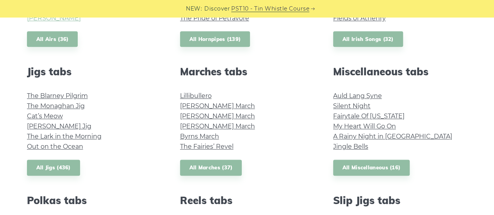
scroll to position [429, 0]
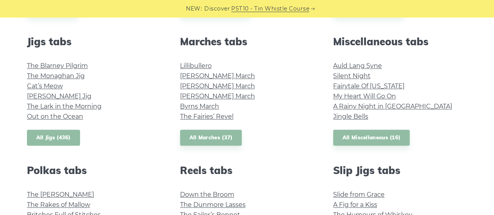
click at [56, 134] on link "All Jigs (436)" at bounding box center [53, 138] width 53 height 16
click at [208, 139] on link "All Marches (37)" at bounding box center [211, 138] width 62 height 16
click at [367, 137] on link "All Miscellaneous (16)" at bounding box center [371, 138] width 77 height 16
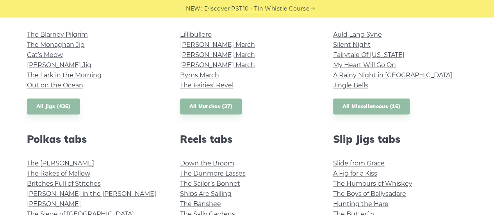
scroll to position [507, 0]
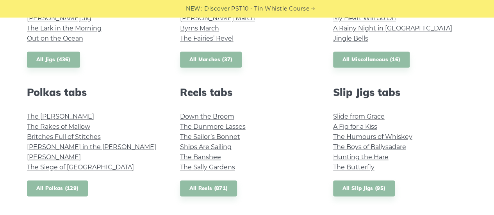
click at [61, 189] on link "All Polkas (129)" at bounding box center [57, 188] width 61 height 16
click at [212, 188] on link "All Reels (871)" at bounding box center [208, 188] width 57 height 16
click at [369, 188] on link "All Slip Jigs (95)" at bounding box center [364, 188] width 62 height 16
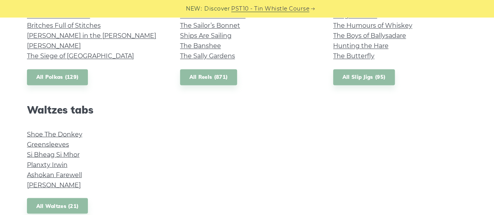
scroll to position [624, 0]
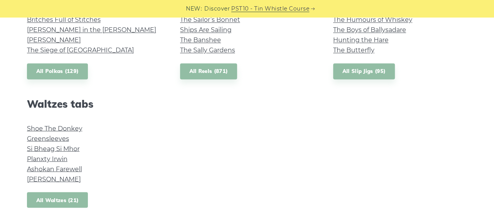
click at [63, 199] on link "All Waltzes (21)" at bounding box center [57, 200] width 61 height 16
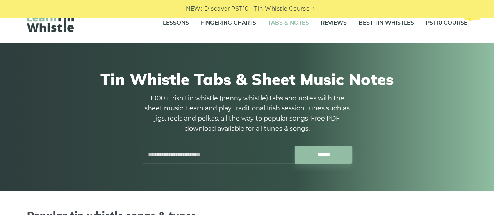
scroll to position [0, 0]
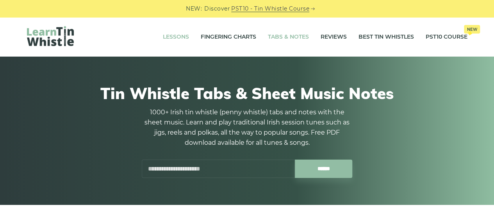
click at [163, 36] on link "Lessons" at bounding box center [176, 37] width 26 height 20
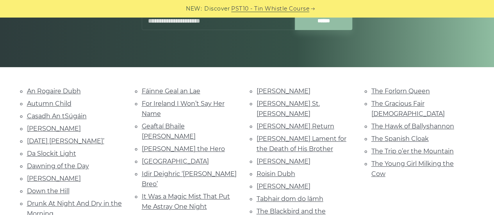
scroll to position [195, 0]
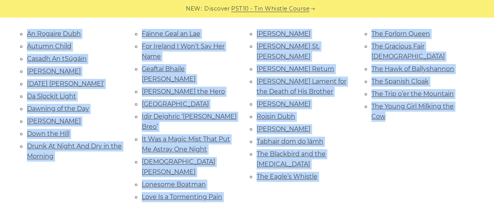
drag, startPoint x: 16, startPoint y: 34, endPoint x: 385, endPoint y: 110, distance: 377.3
click at [385, 110] on div "An Rogaire Dubh Autumn Child [GEOGRAPHIC_DATA] [PERSON_NAME] [DATE] [PERSON_NAM…" at bounding box center [247, 125] width 478 height 194
copy div "Lo Ipsumdo Sita Consec Adipi Elitse Do eIusmod Tempo Incididun Utlaboree Dol Ma…"
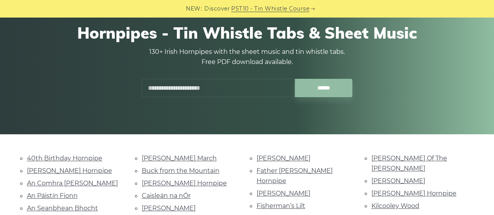
scroll to position [39, 0]
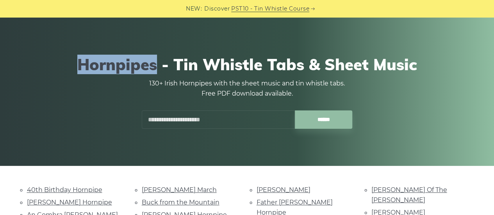
drag, startPoint x: 81, startPoint y: 58, endPoint x: 156, endPoint y: 63, distance: 75.1
click at [156, 63] on h1 "Hornpipes - Tin Whistle Tabs & Sheet Music" at bounding box center [247, 64] width 440 height 19
copy h1 "Hornpipes"
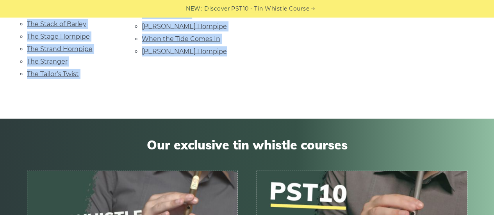
scroll to position [710, 0]
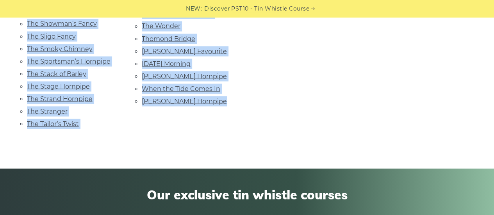
drag, startPoint x: 13, startPoint y: 112, endPoint x: 221, endPoint y: 59, distance: 214.8
copy div "40th Birthday Hornpipe Alexander’s Hornpipe An Comhra Donn An Páistín Fionn An …"
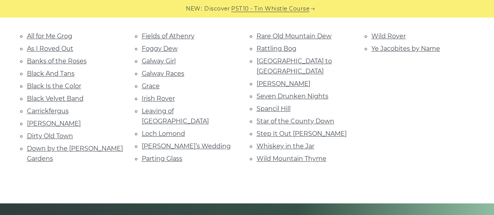
scroll to position [156, 0]
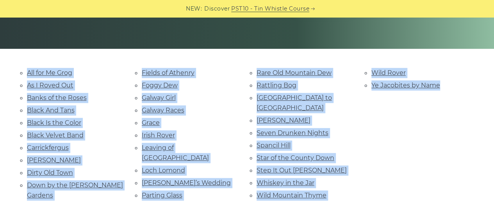
drag, startPoint x: 15, startPoint y: 71, endPoint x: 446, endPoint y: 86, distance: 431.1
click at [446, 86] on div "All for Me Grog As I Roved Out Banks of the Roses Black And Tans Black Is the C…" at bounding box center [247, 145] width 478 height 154
copy div "All for Me Grog As I Roved Out Banks of the Roses Black And Tans Black Is the C…"
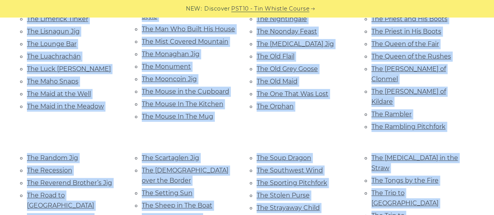
scroll to position [1680, 0]
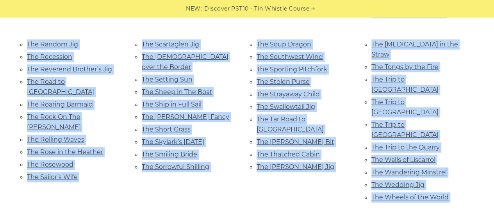
drag, startPoint x: 15, startPoint y: 73, endPoint x: 429, endPoint y: 107, distance: 415.8
copy div "A Night at the Fair A Trip to the Cottage Aaron’s Key An Buachaill Dreoite An B…"
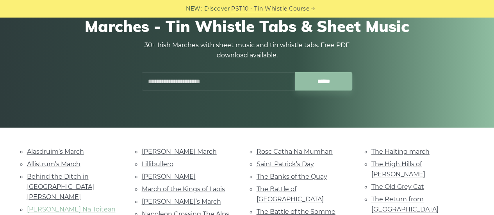
scroll to position [156, 0]
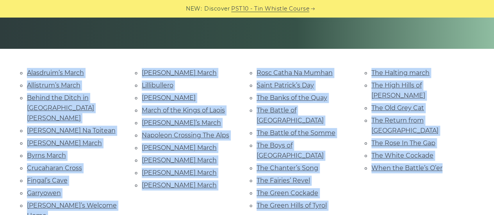
drag, startPoint x: 10, startPoint y: 69, endPoint x: 467, endPoint y: 158, distance: 465.7
click at [467, 158] on div "Alasdruim’s March Allistrum’s March Behind the Ditch in Pairc Anna Bó Mhín Na T…" at bounding box center [247, 155] width 478 height 174
copy div "Alasdruim’s March Allistrum’s March Behind the Ditch in Pairc Anna Bó Mhín Na T…"
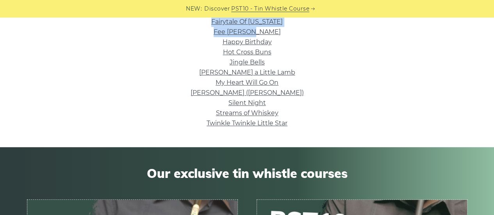
scroll to position [247, 0]
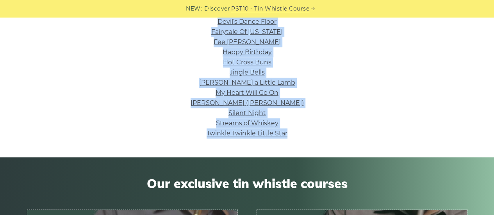
drag, startPoint x: 205, startPoint y: 69, endPoint x: 340, endPoint y: 130, distance: 148.5
click at [340, 130] on ul "A Rainy Night in [GEOGRAPHIC_DATA] Amhran na bhFiann Auld Lang Syne Braveheart …" at bounding box center [247, 57] width 440 height 162
copy ul "L Ipsum Dolor si Amet Consec ad elItsed Doei Temp Inci Utlaboreet Dolor Magna’a…"
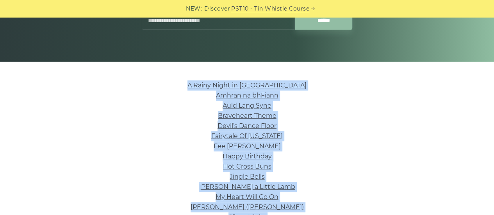
scroll to position [13, 0]
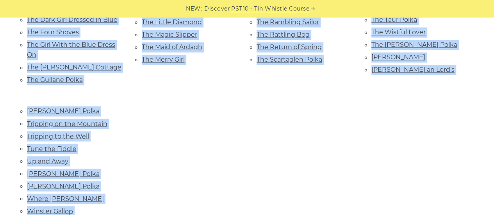
scroll to position [645, 0]
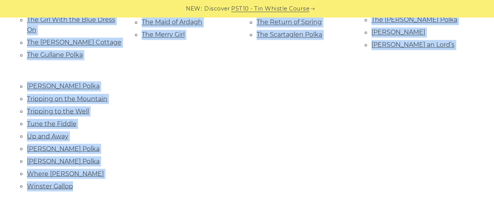
drag, startPoint x: 16, startPoint y: 71, endPoint x: 100, endPoint y: 140, distance: 108.6
copy div "Allistrum’s Polka An Gabhairín Buí An Gealbhan An Puncán Art O’Keeffe’s Ask Our…"
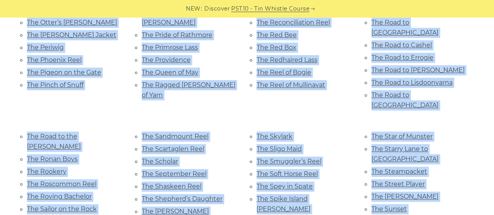
scroll to position [3315, 0]
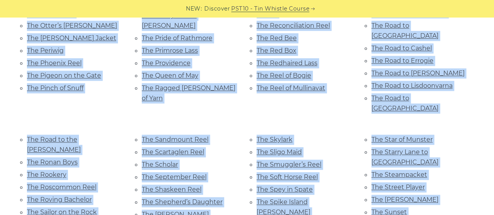
drag, startPoint x: 14, startPoint y: 113, endPoint x: 392, endPoint y: 90, distance: 378.1
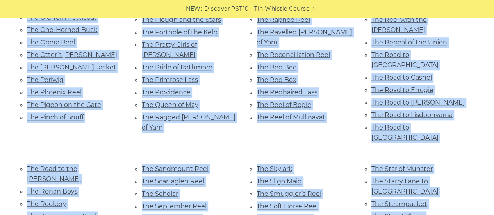
scroll to position [3276, 0]
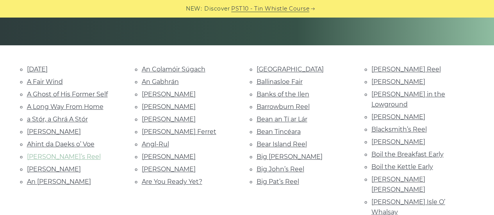
scroll to position [162, 0]
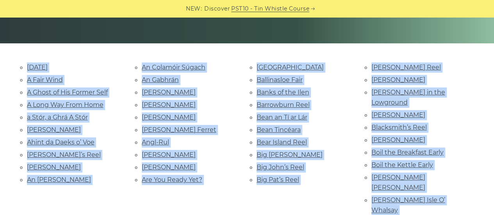
drag, startPoint x: 438, startPoint y: 29, endPoint x: 7, endPoint y: 65, distance: 432.8
copy div "1st August A Fair Wind A Ghost of His Former Self A Long Way From Home a Stór, …"
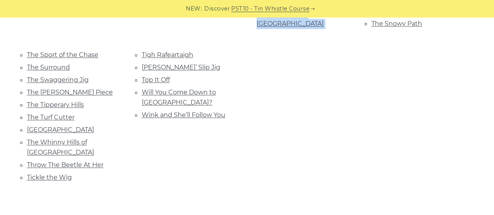
scroll to position [456, 0]
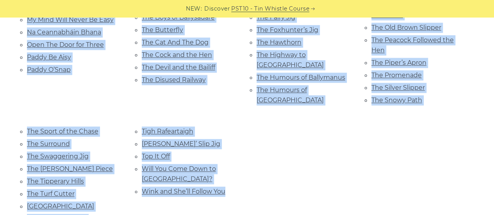
drag, startPoint x: 13, startPoint y: 109, endPoint x: 243, endPoint y: 167, distance: 236.7
click at [243, 167] on div "A Blast of Wind A Fig for a Kiss Above in the Garret An Phis Fhliuch Another Ji…" at bounding box center [247, 24] width 478 height 512
copy div "A Blast of Wind A Fig for a Kiss Above in the Garret An Phis Fhliuch Another Ji…"
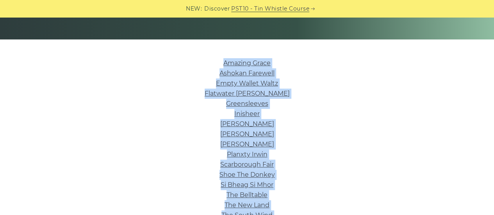
scroll to position [243, 0]
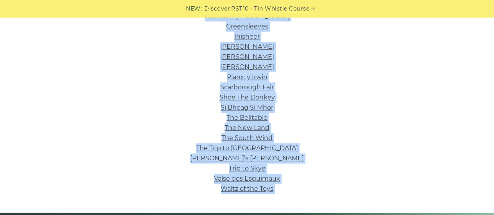
drag, startPoint x: 216, startPoint y: 153, endPoint x: 304, endPoint y: 201, distance: 100.2
click at [304, 201] on div "NEW: Discover PST10 - Tin Whistle Course Lessons Fingering Charts Tabs & Notes …" at bounding box center [247, 211] width 494 height 875
copy div "Loremip Dolor Sitamet Consecte Adipi Elitse Doeiu Temporinc Utla Etdoloremagn A…"
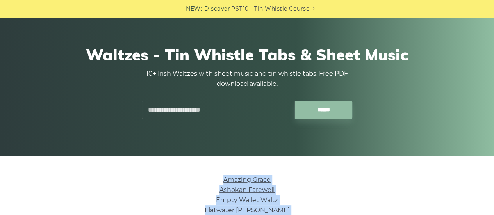
scroll to position [48, 0]
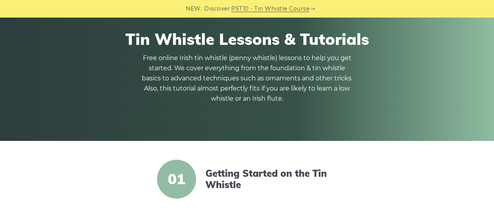
scroll to position [117, 0]
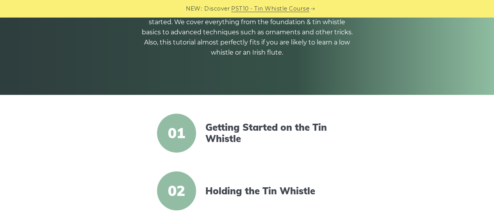
scroll to position [78, 0]
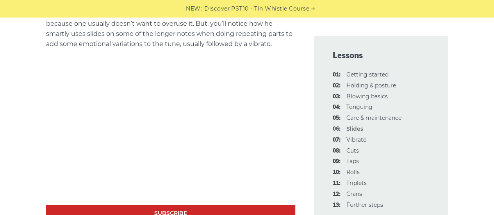
scroll to position [1639, 0]
